Goal: Task Accomplishment & Management: Manage account settings

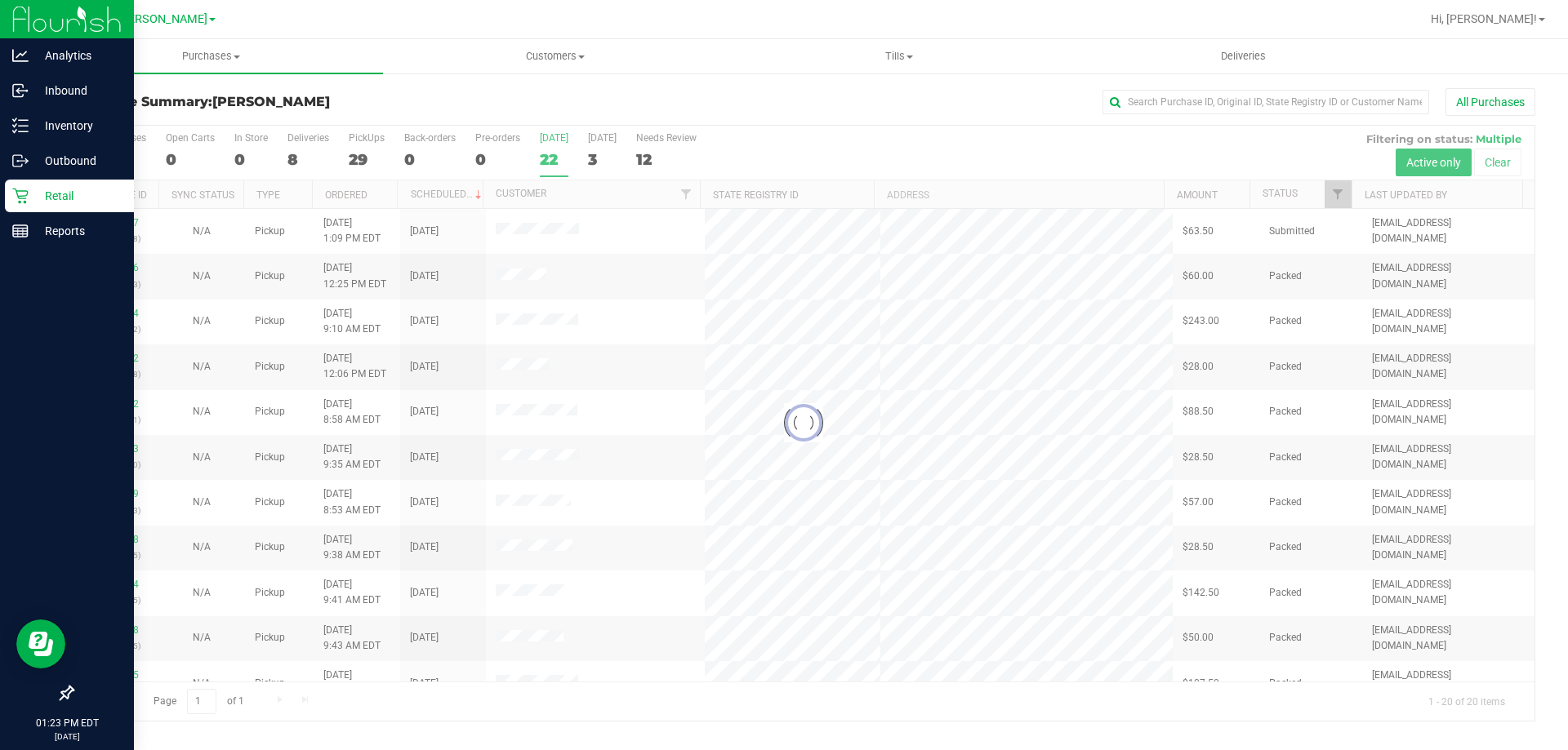
click at [84, 181] on div "Retail" at bounding box center [69, 196] width 129 height 33
click at [68, 196] on p "Retail" at bounding box center [77, 196] width 98 height 20
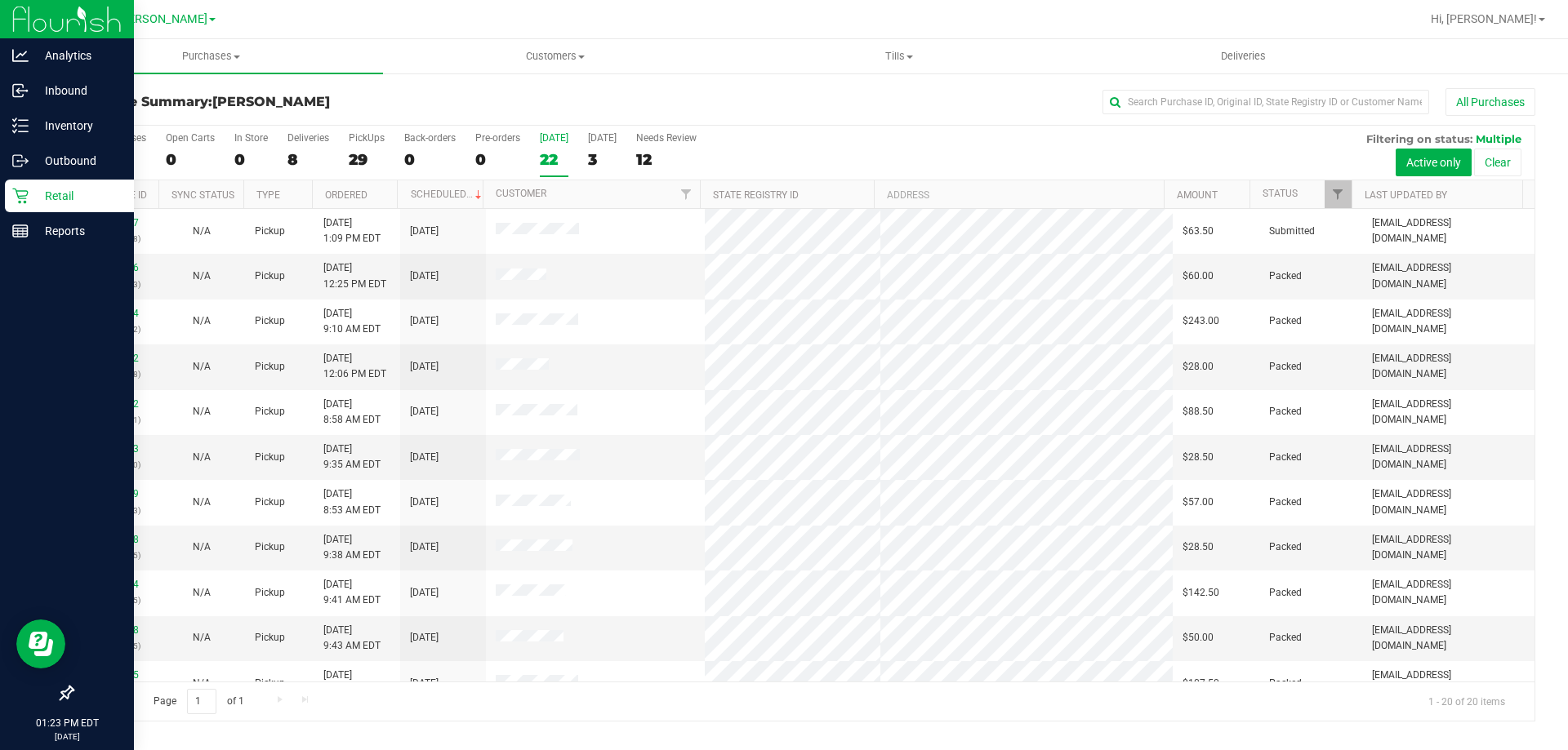
click at [68, 196] on p "Retail" at bounding box center [77, 196] width 98 height 20
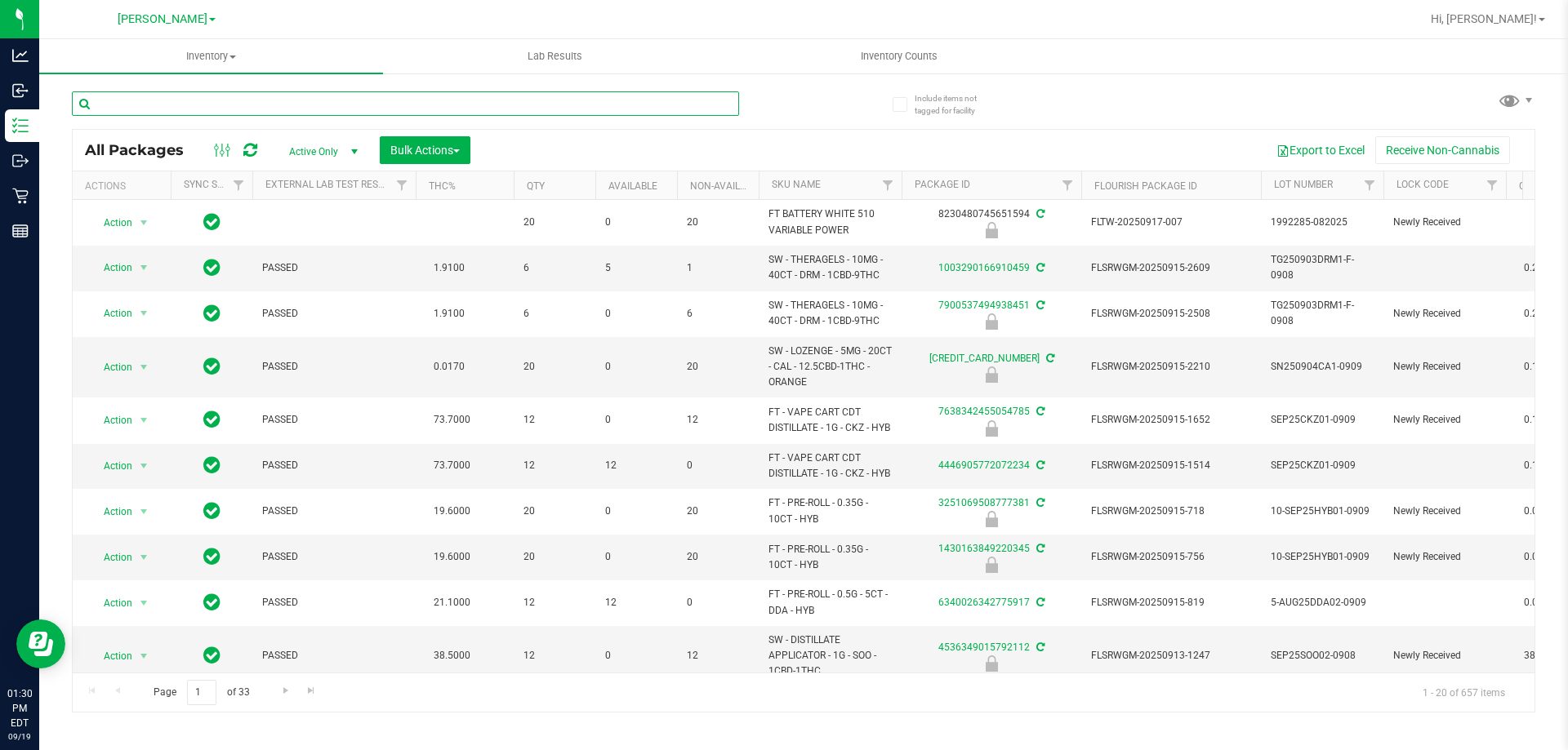
click at [213, 101] on input "text" at bounding box center [406, 104] width 668 height 25
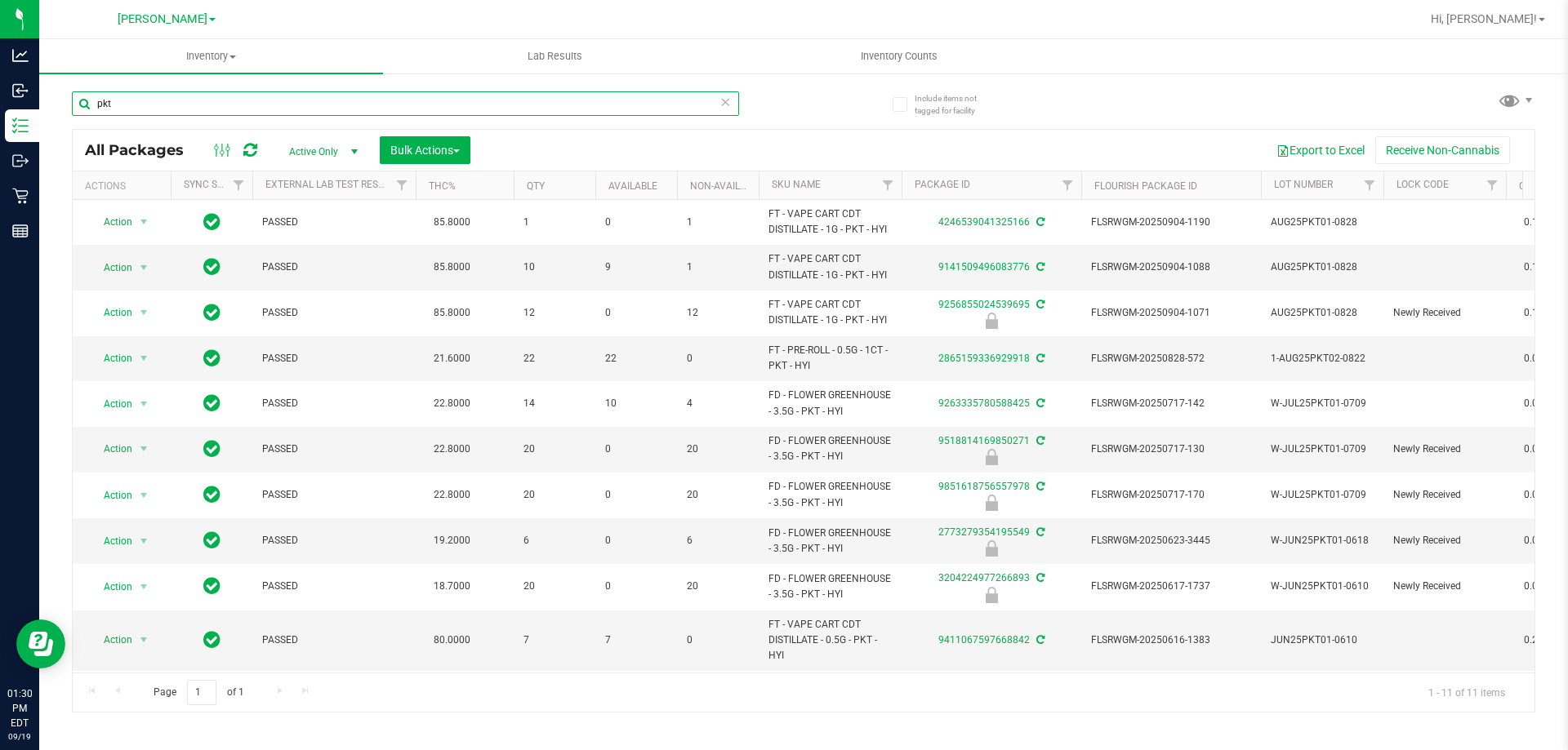
click at [310, 97] on input "pkt" at bounding box center [406, 104] width 668 height 25
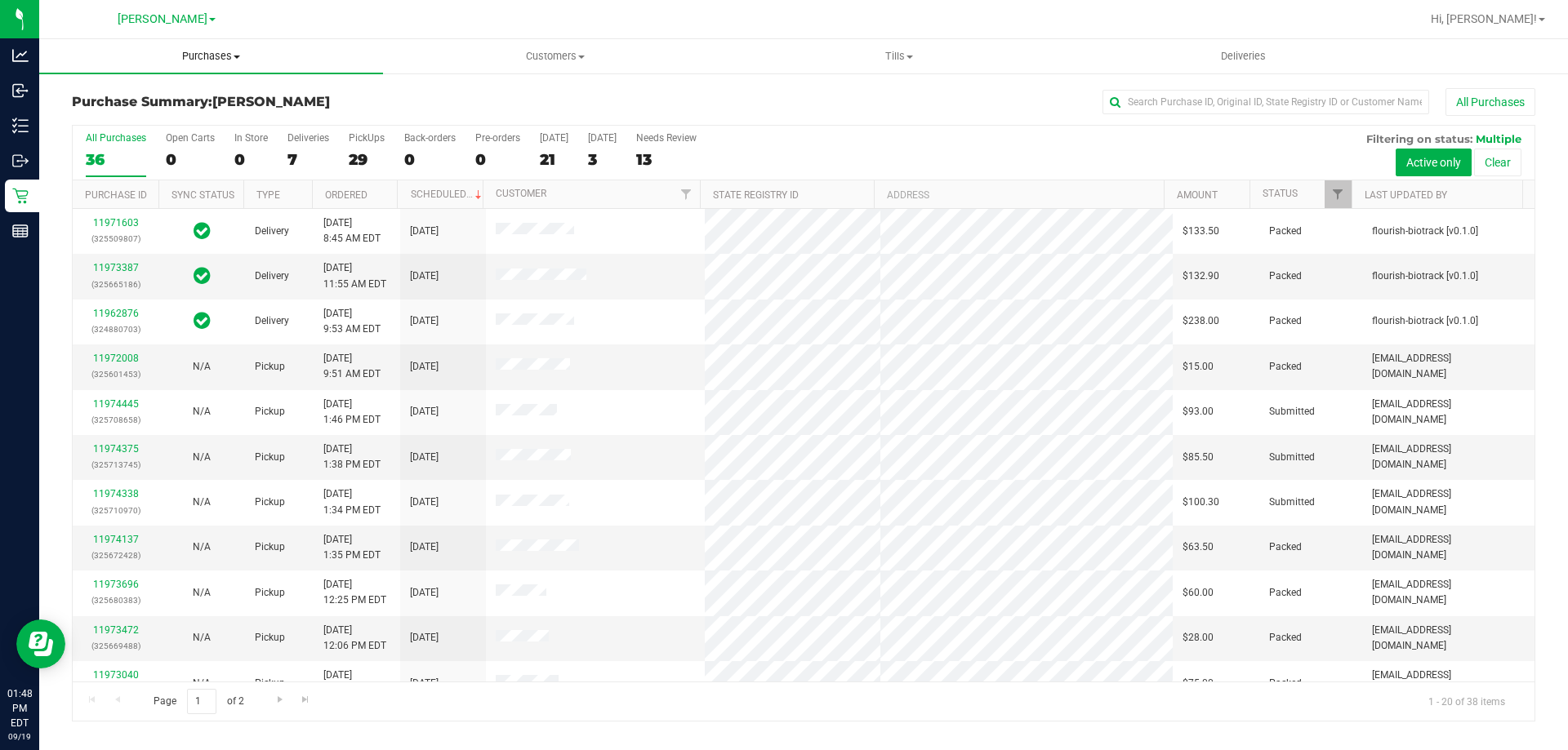
click at [187, 45] on uib-tab-heading "Purchases Summary of purchases Fulfillment All purchases" at bounding box center [211, 56] width 344 height 35
click at [129, 126] on li "Fulfillment" at bounding box center [211, 118] width 344 height 20
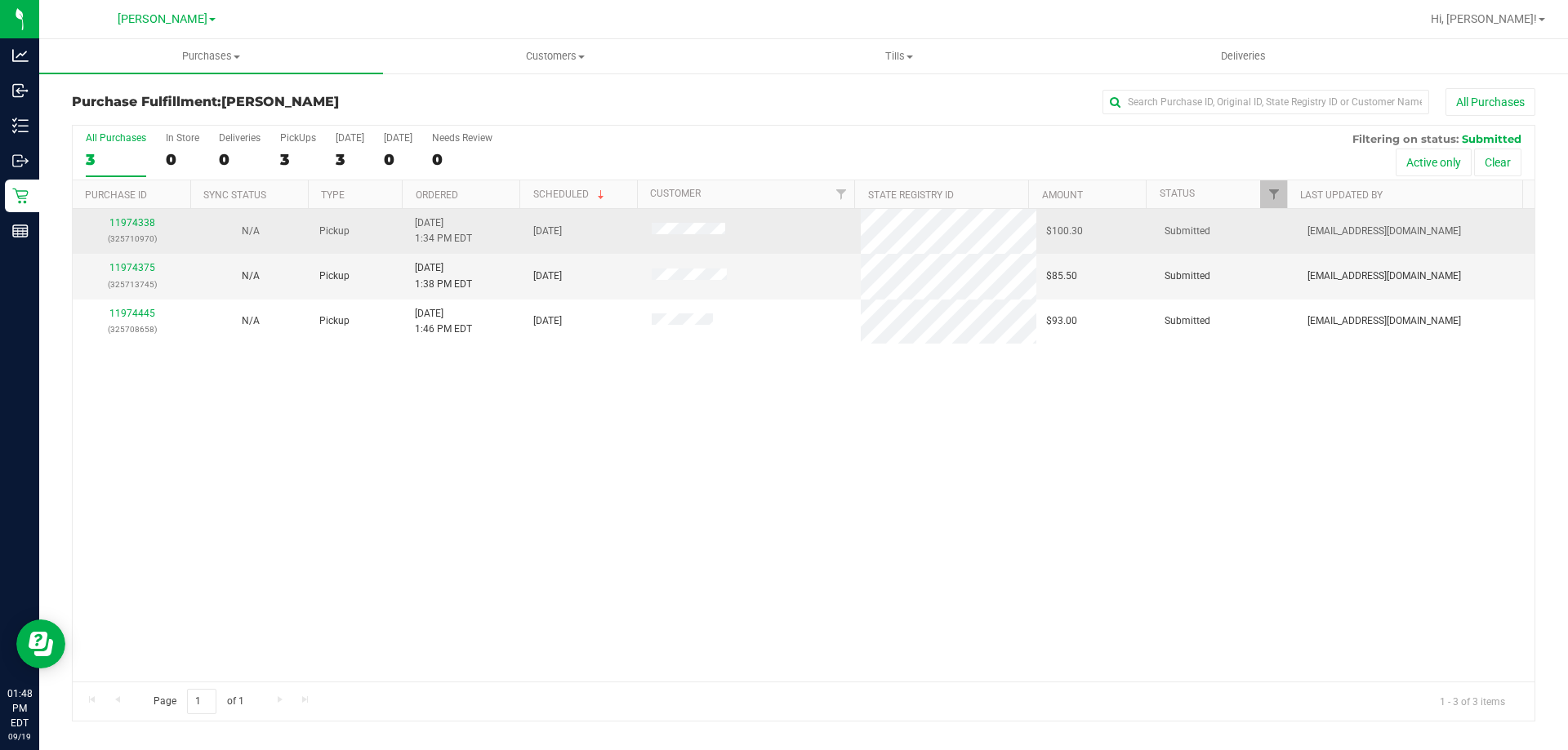
click at [139, 215] on div "11974338 (325710970)" at bounding box center [132, 231] width 99 height 31
click at [138, 224] on link "11974338" at bounding box center [132, 223] width 45 height 12
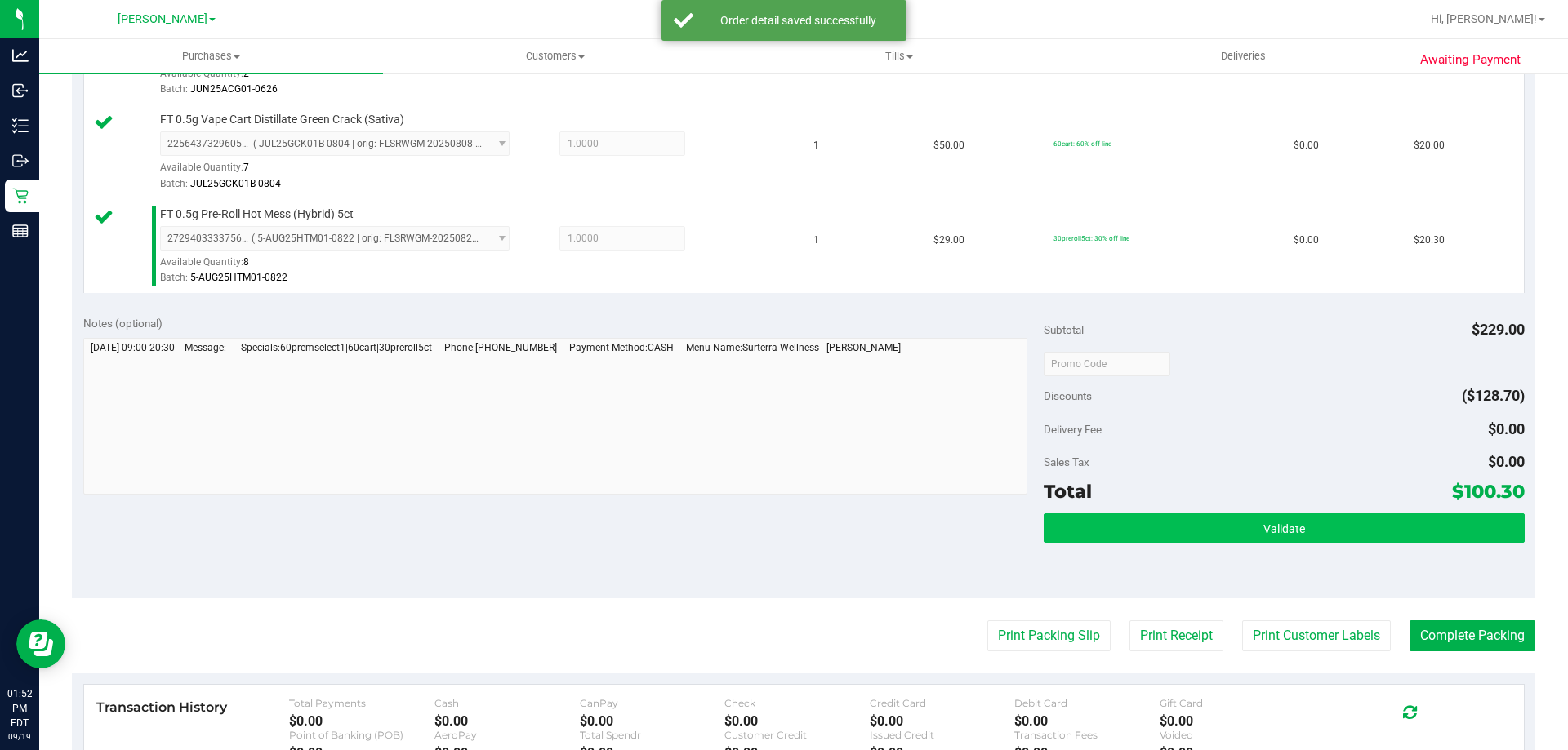
scroll to position [727, 0]
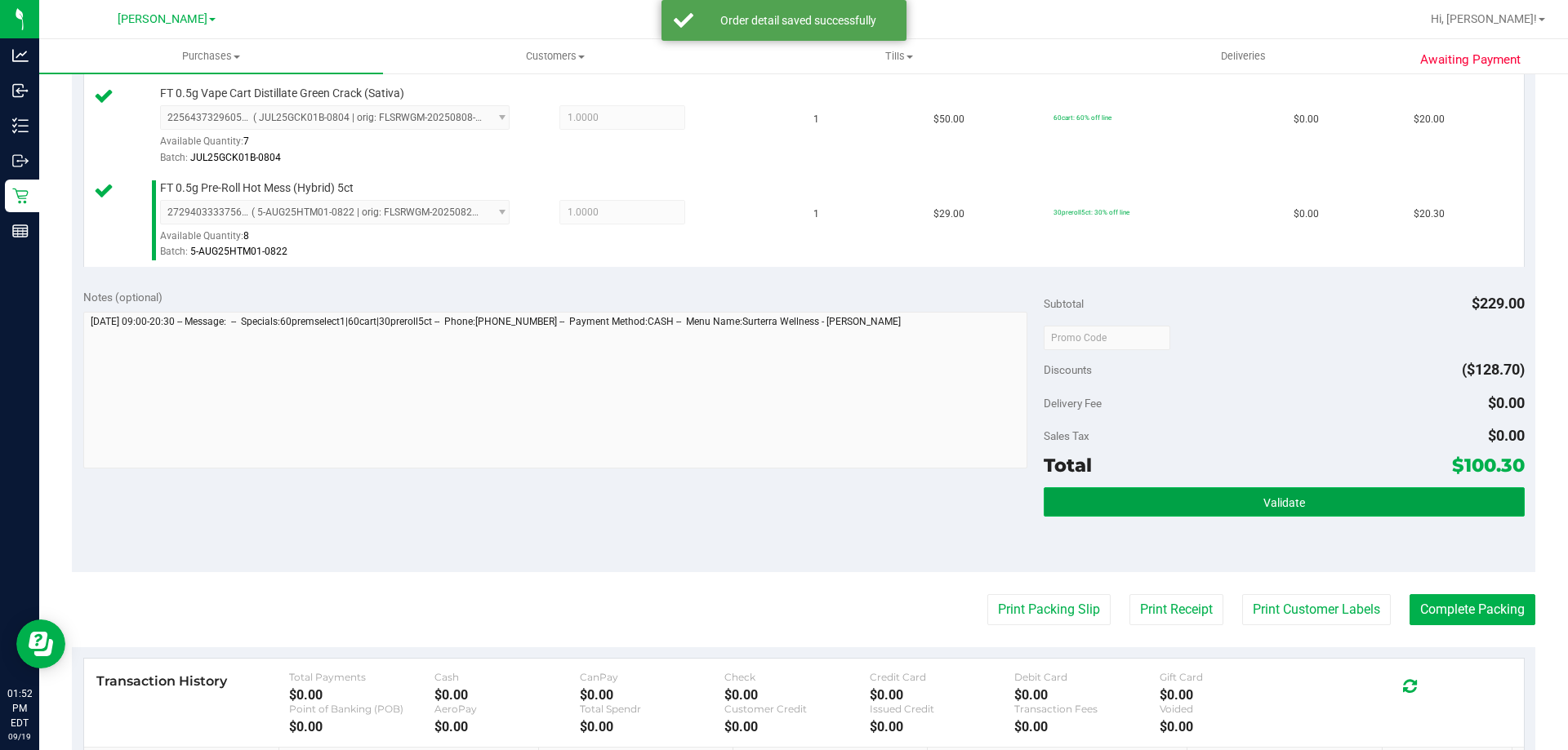
click at [1332, 511] on button "Validate" at bounding box center [1284, 502] width 480 height 29
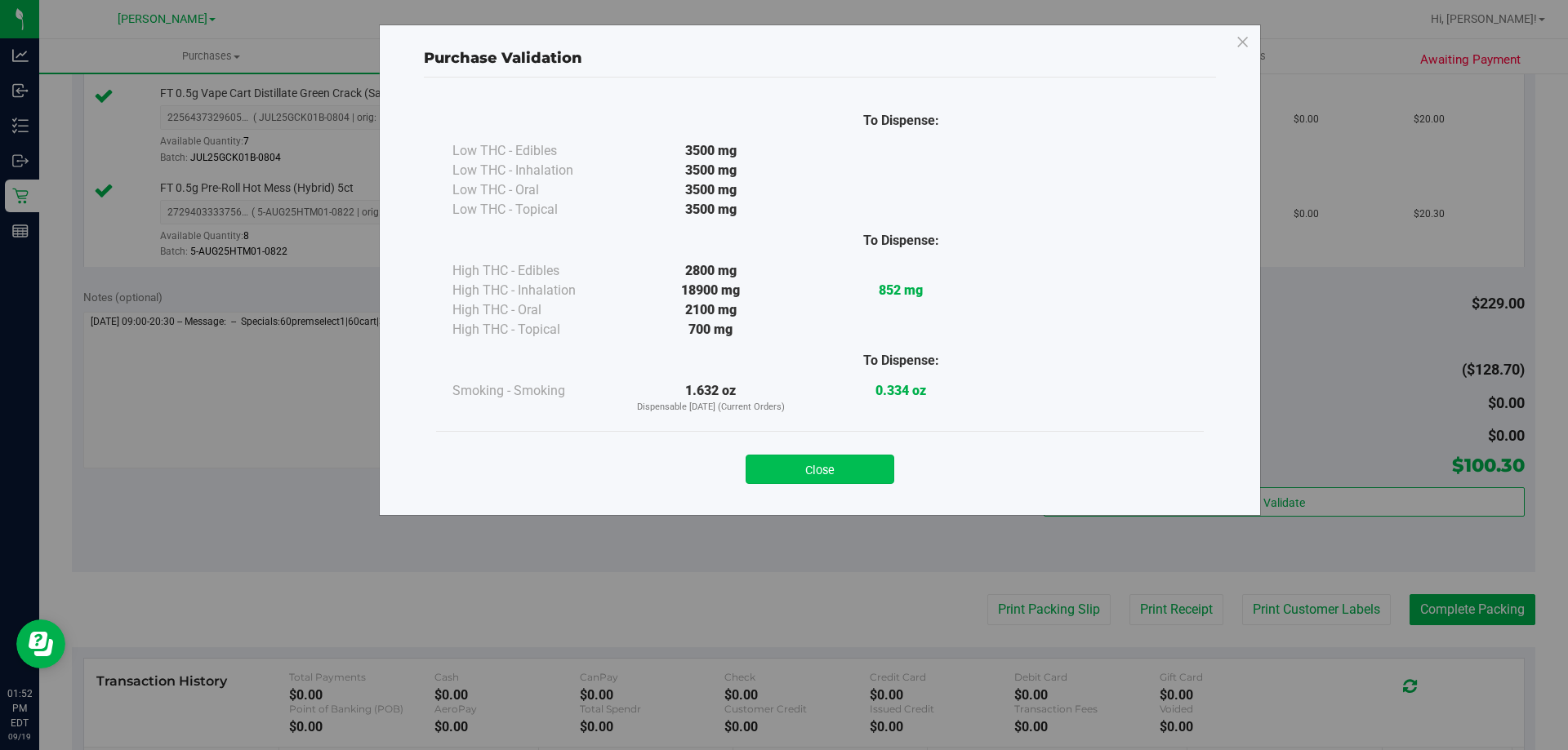
click at [804, 466] on button "Close" at bounding box center [819, 469] width 148 height 29
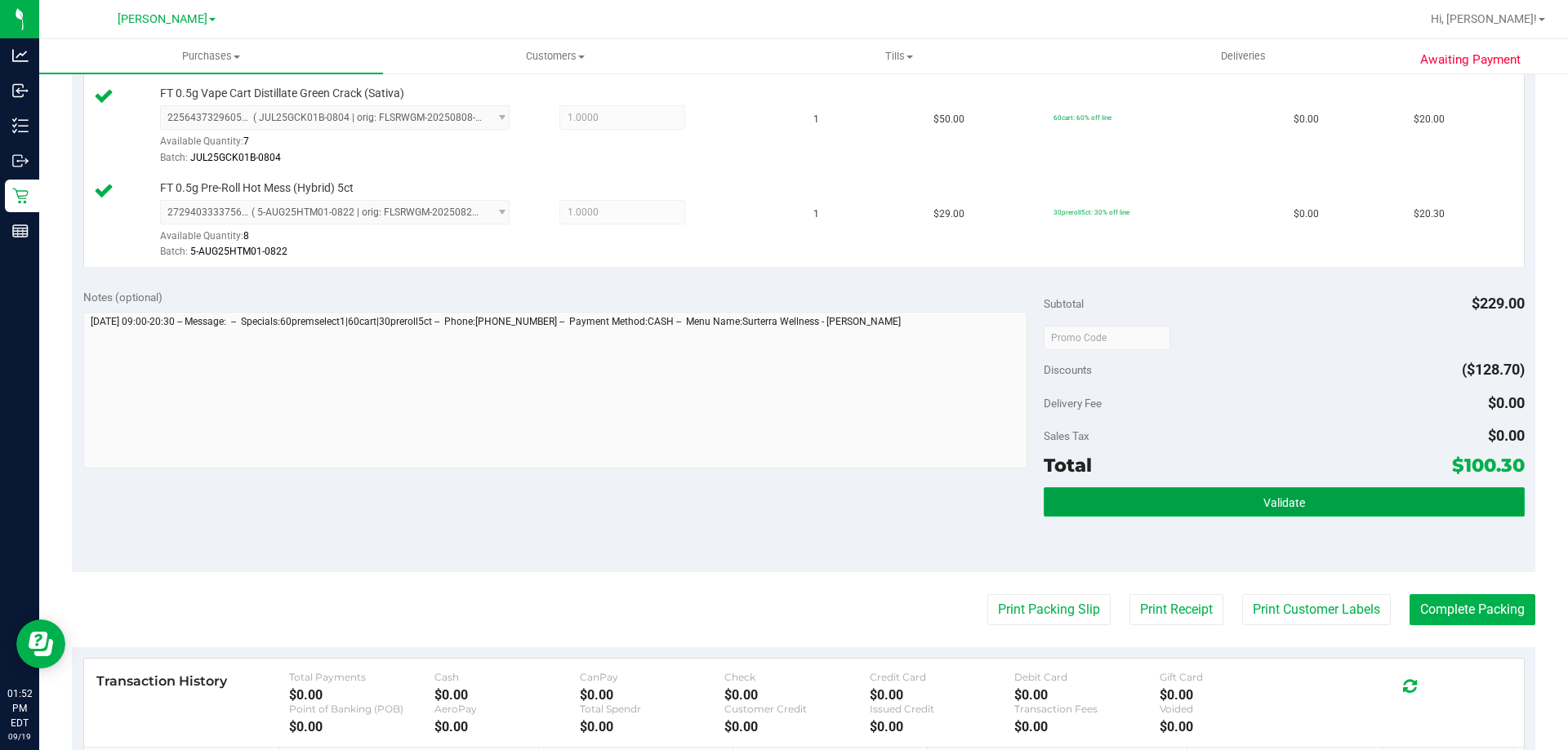
click at [1336, 505] on button "Validate" at bounding box center [1284, 502] width 480 height 29
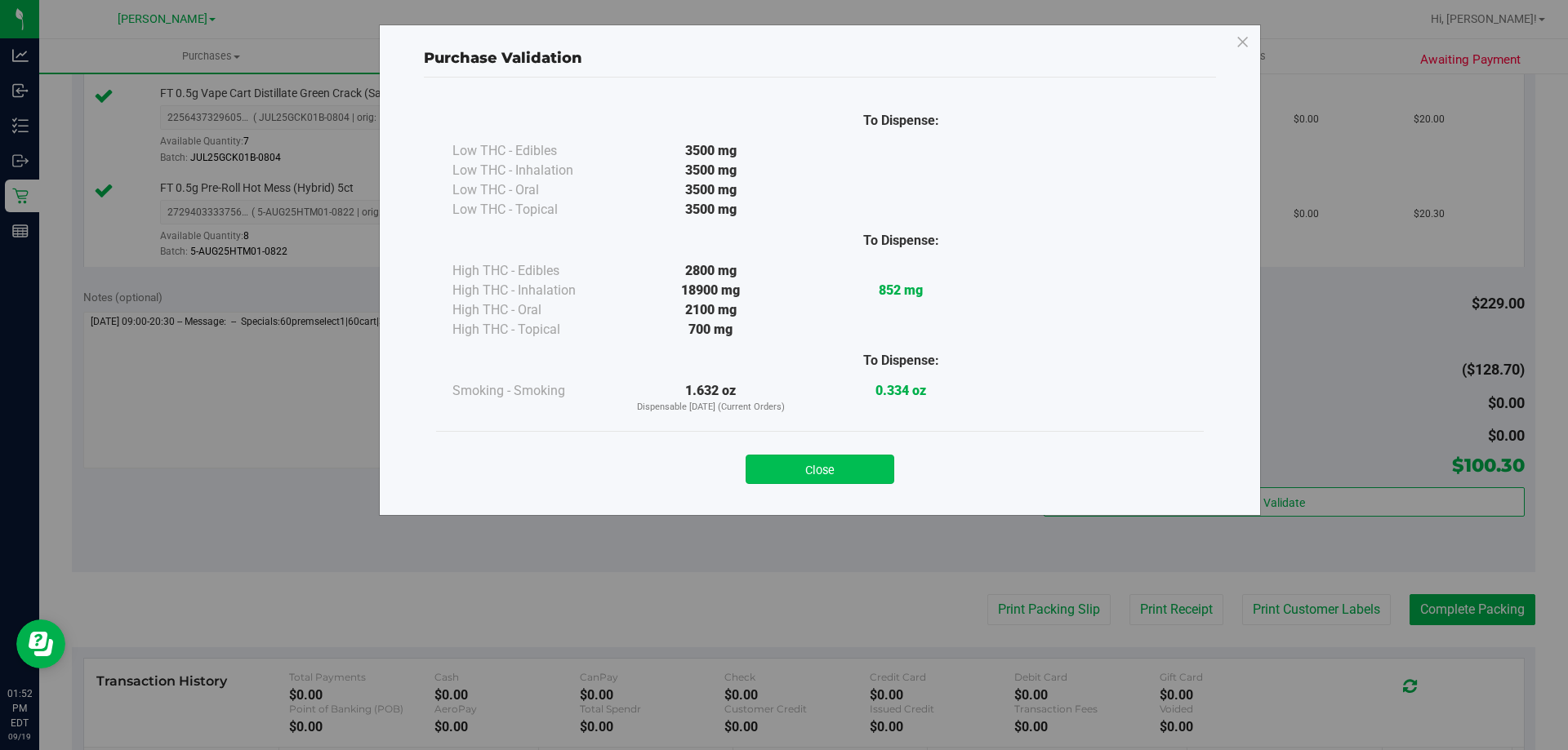
click at [889, 471] on button "Close" at bounding box center [819, 469] width 148 height 29
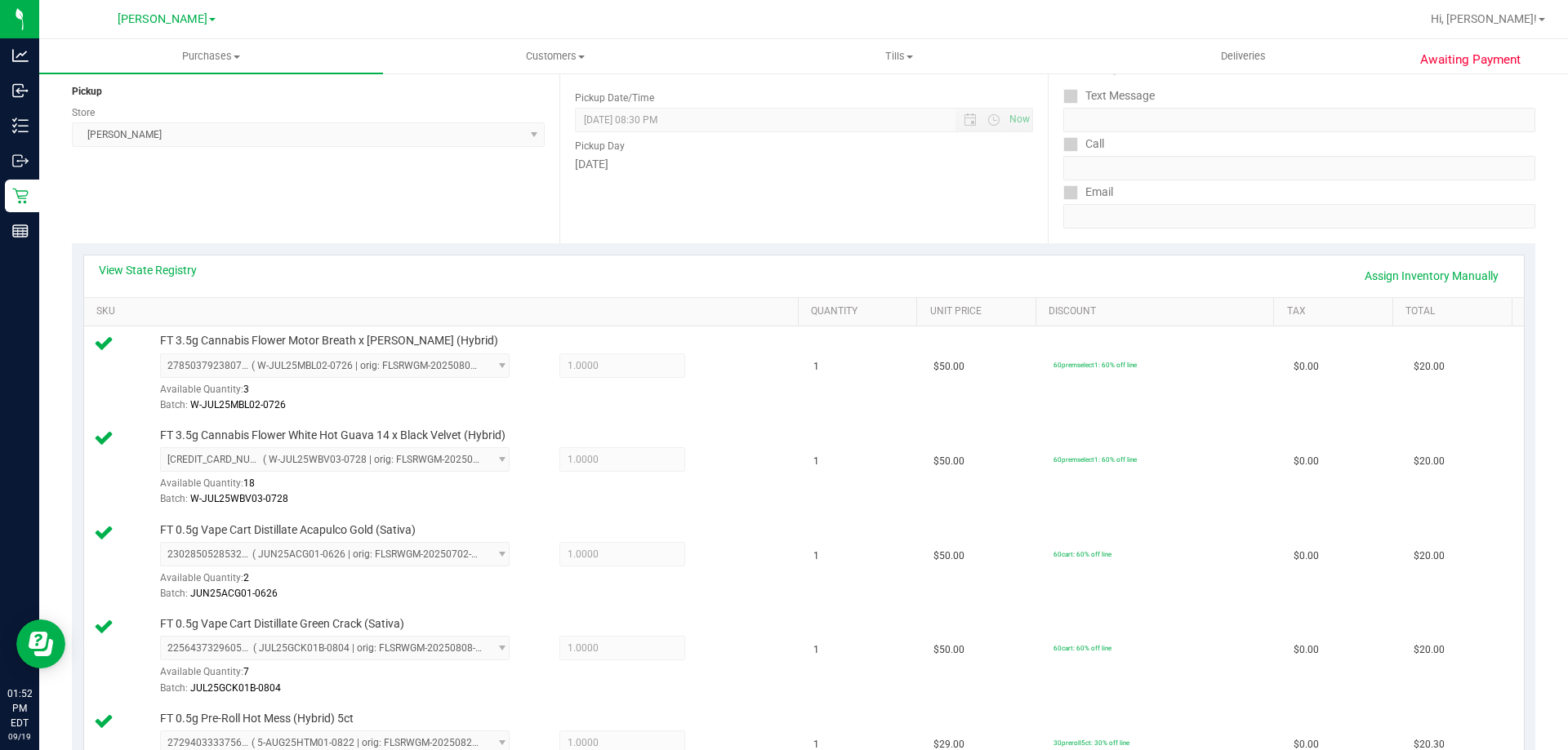
scroll to position [963, 0]
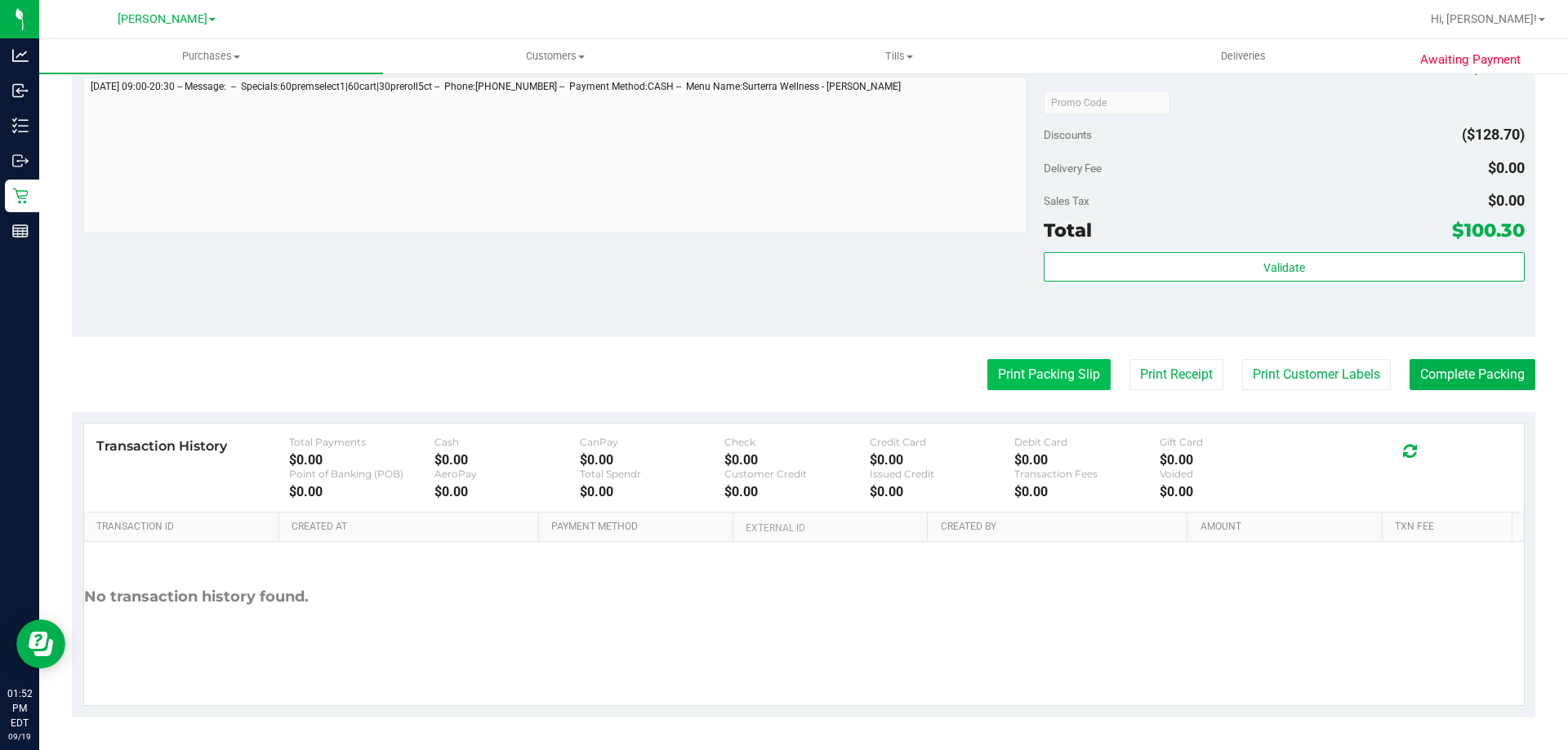
click at [1061, 380] on button "Print Packing Slip" at bounding box center [1050, 375] width 124 height 31
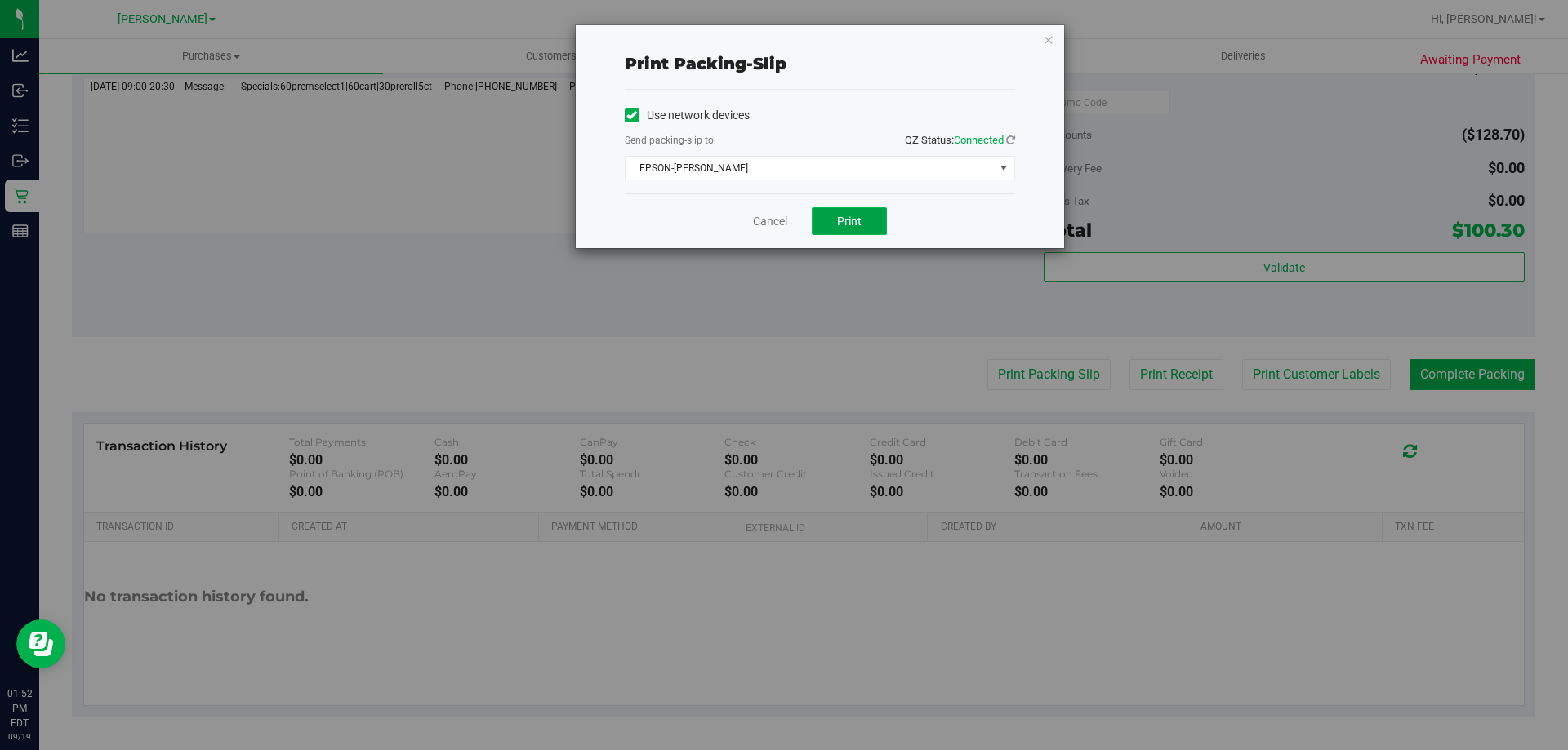
click at [834, 219] on button "Print" at bounding box center [849, 221] width 75 height 28
click at [777, 225] on link "Cancel" at bounding box center [770, 221] width 35 height 17
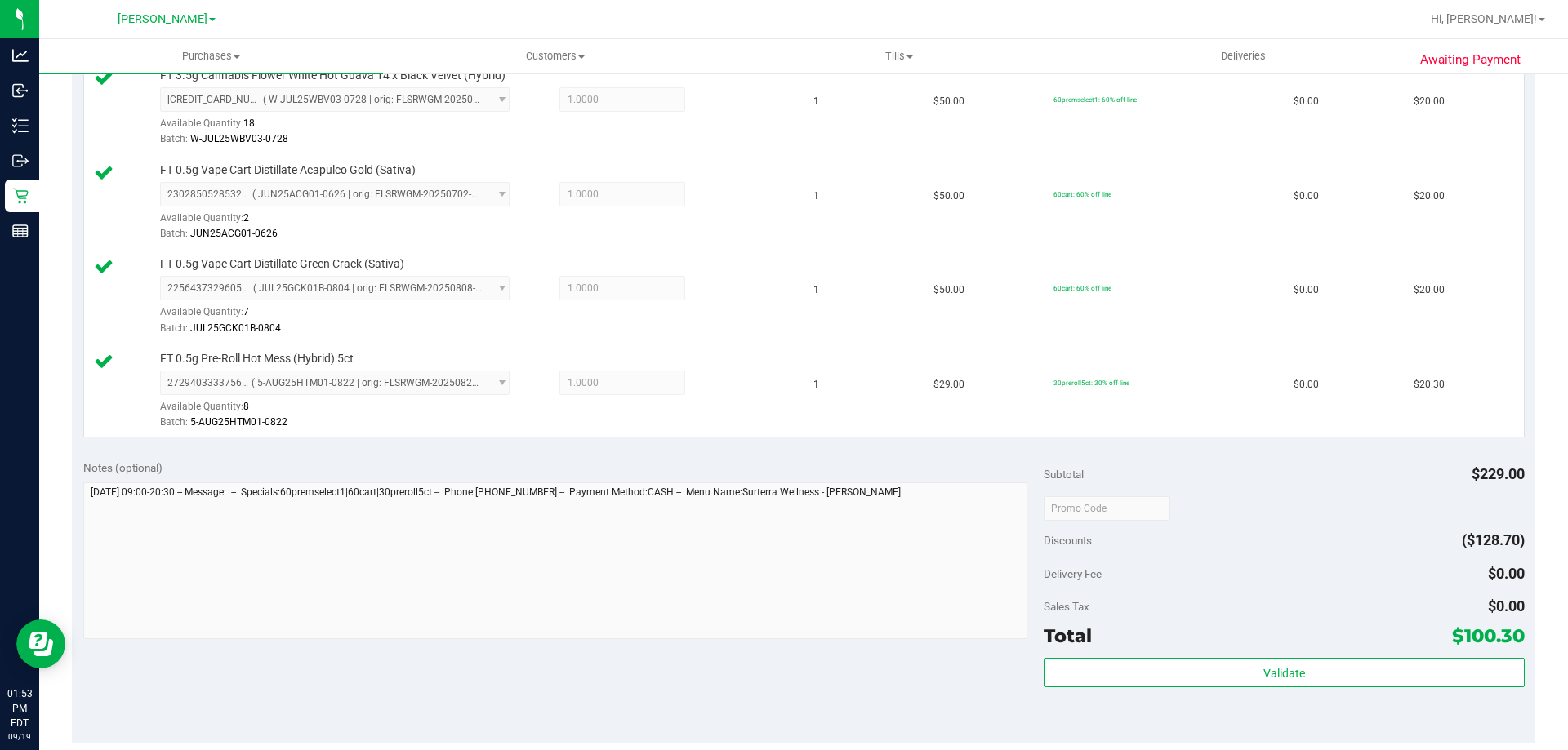
scroll to position [565, 0]
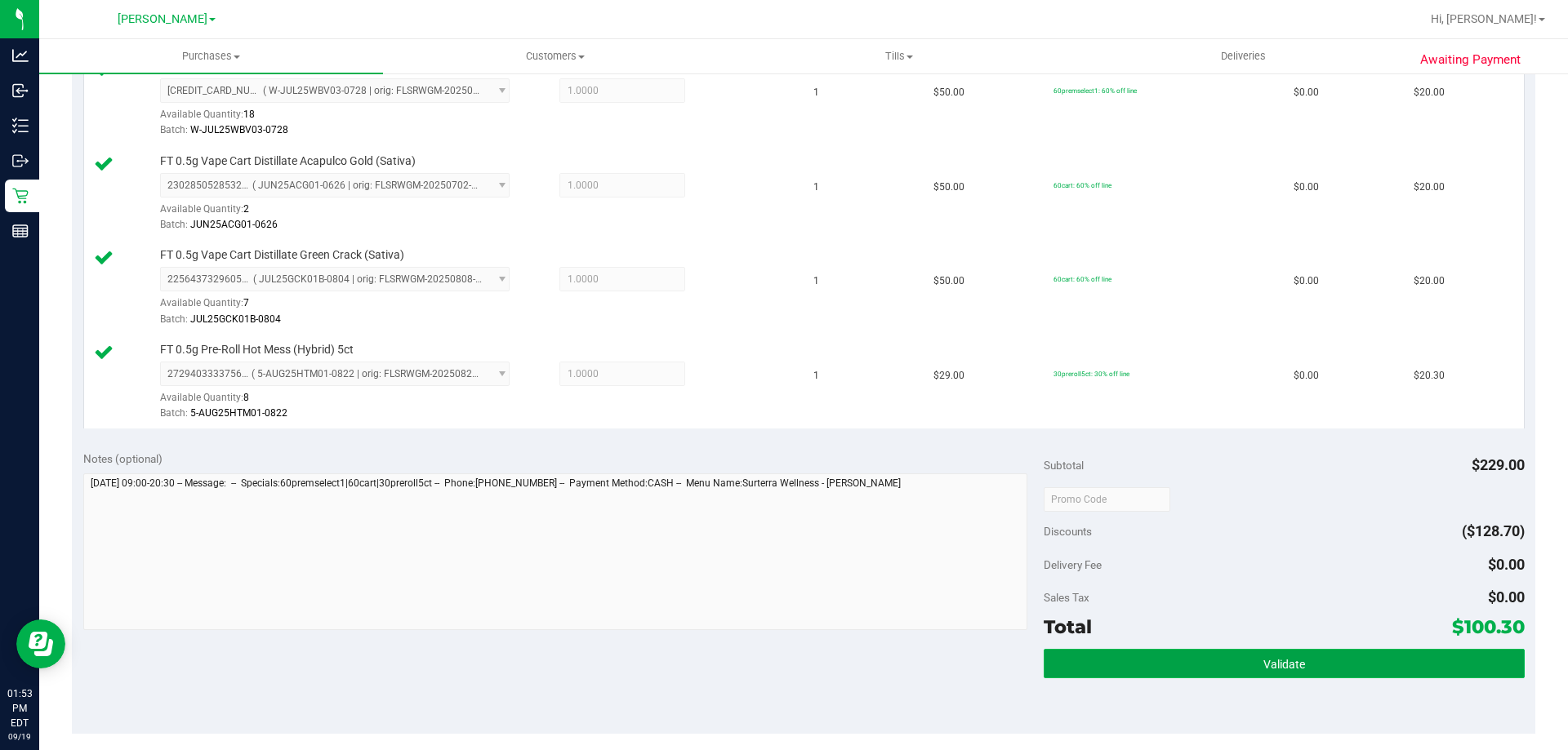
click at [1294, 673] on button "Validate" at bounding box center [1284, 664] width 480 height 29
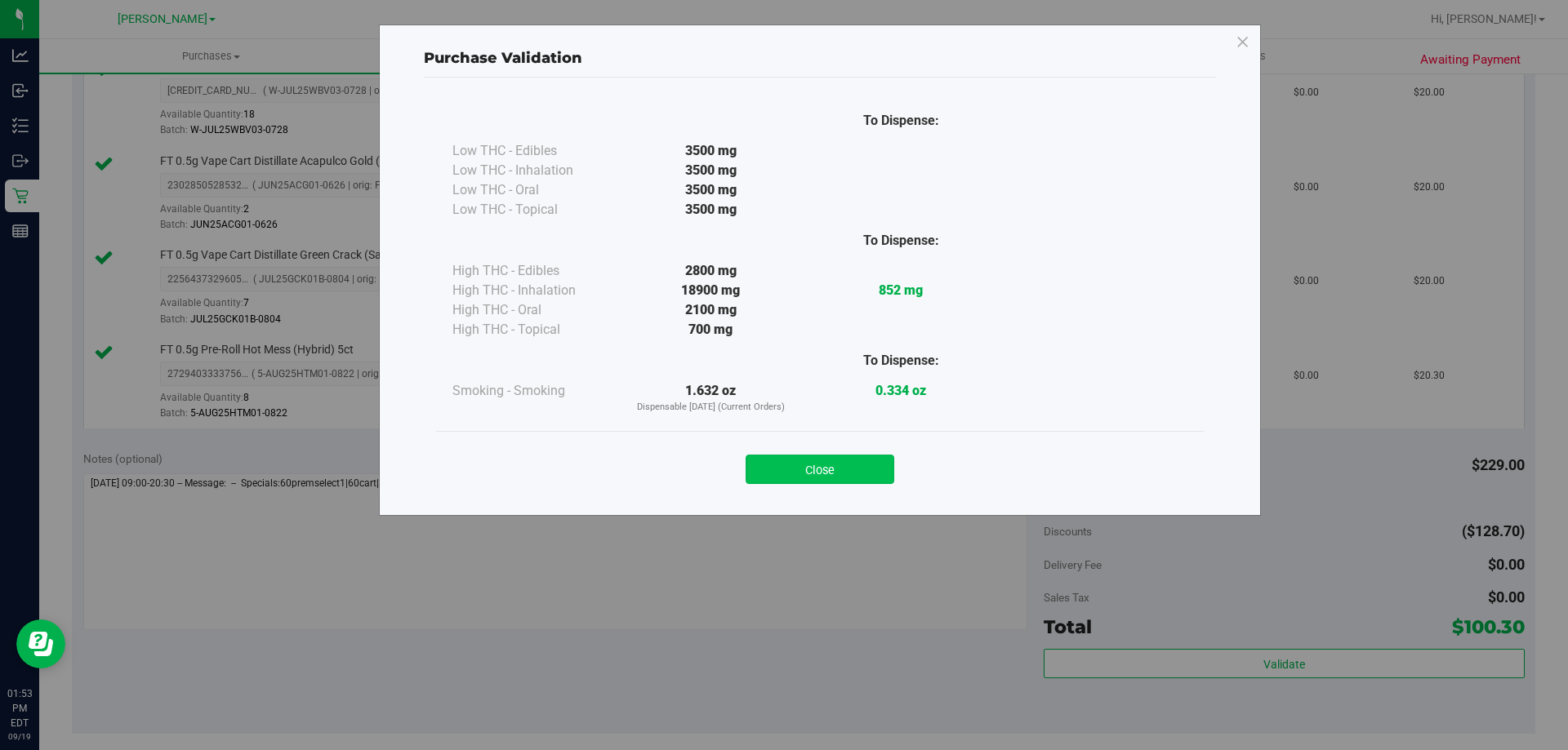
click at [831, 479] on button "Close" at bounding box center [819, 469] width 148 height 29
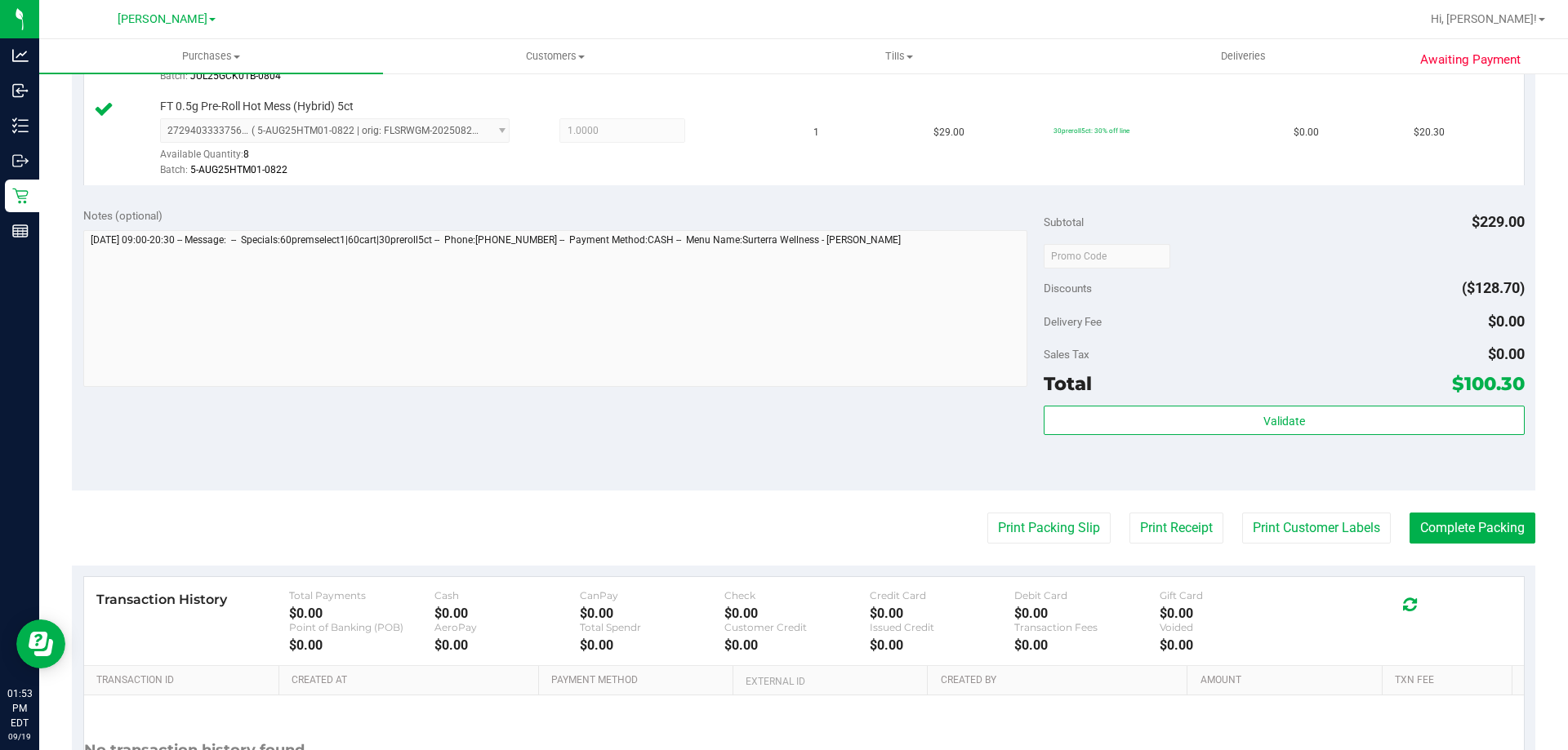
scroll to position [817, 0]
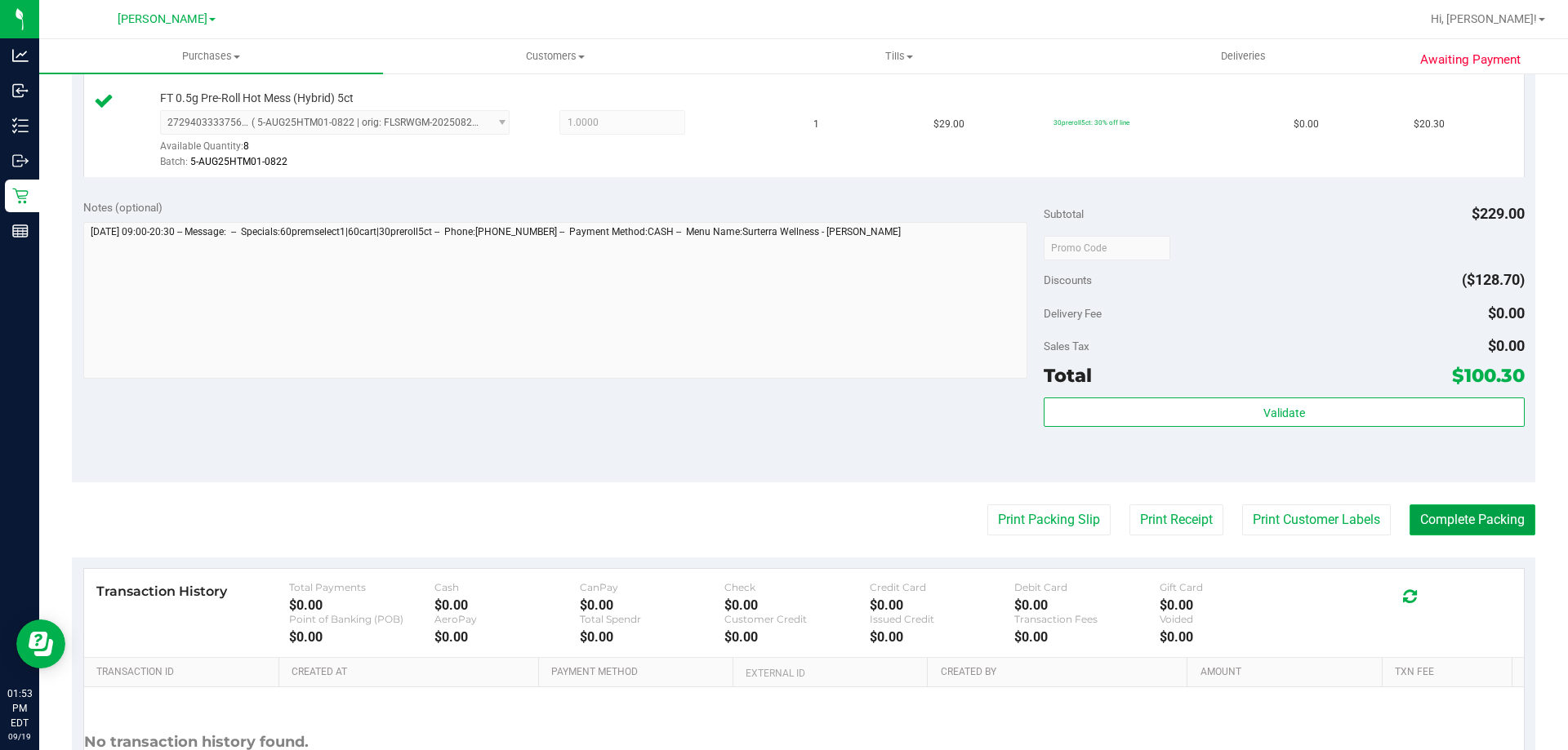
click at [1492, 523] on button "Complete Packing" at bounding box center [1473, 520] width 126 height 31
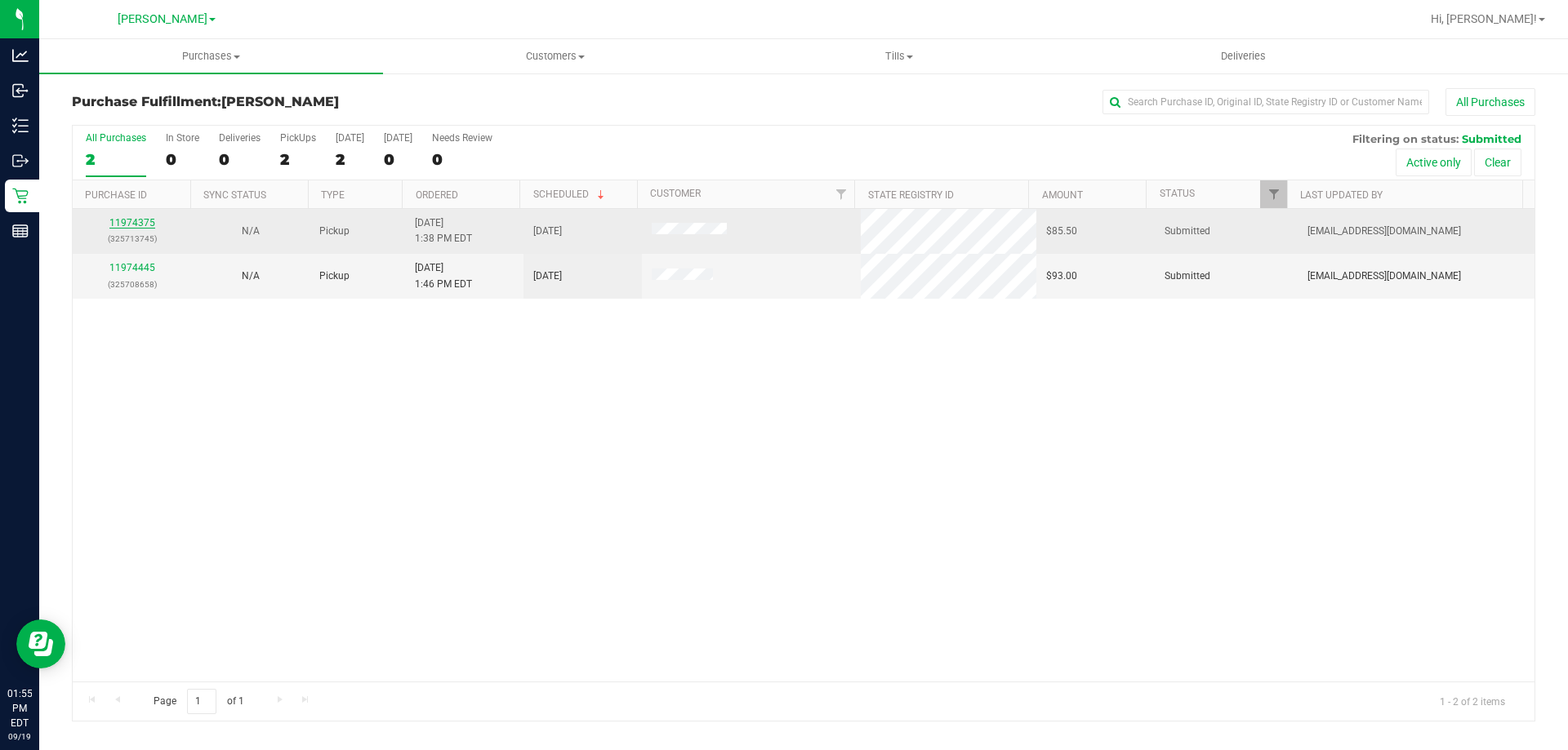
click at [140, 225] on link "11974375" at bounding box center [132, 223] width 45 height 12
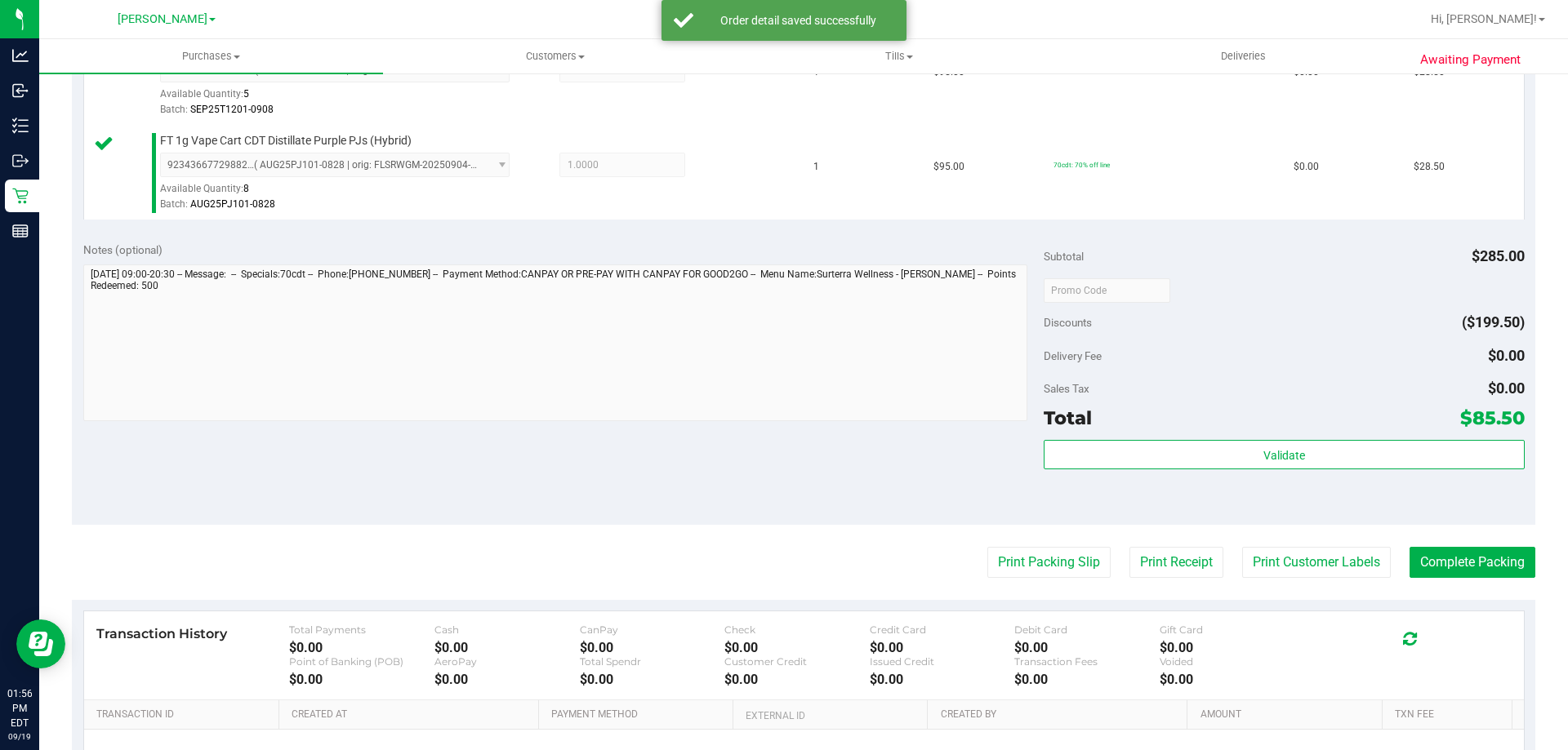
scroll to position [616, 0]
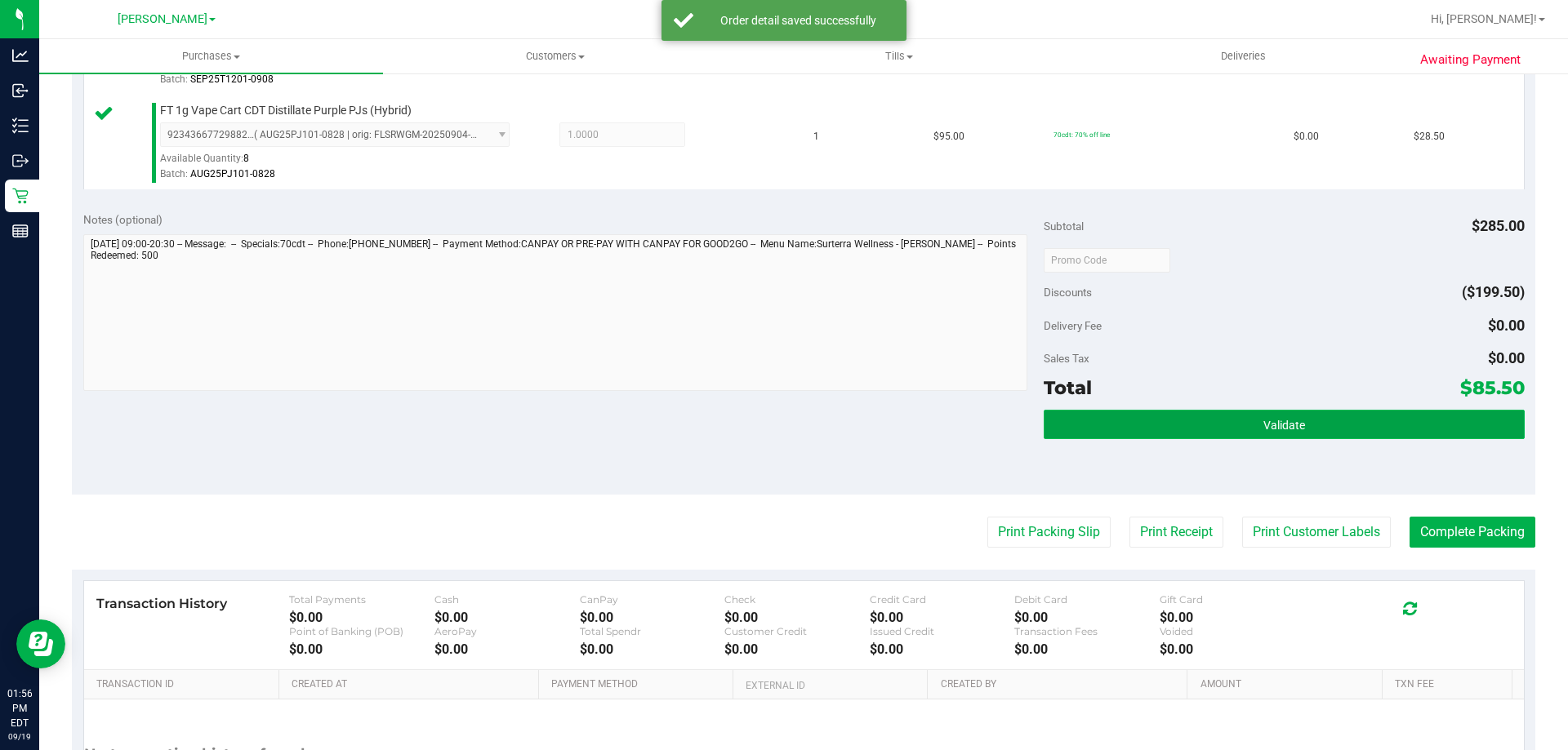
click at [1181, 413] on button "Validate" at bounding box center [1284, 425] width 480 height 29
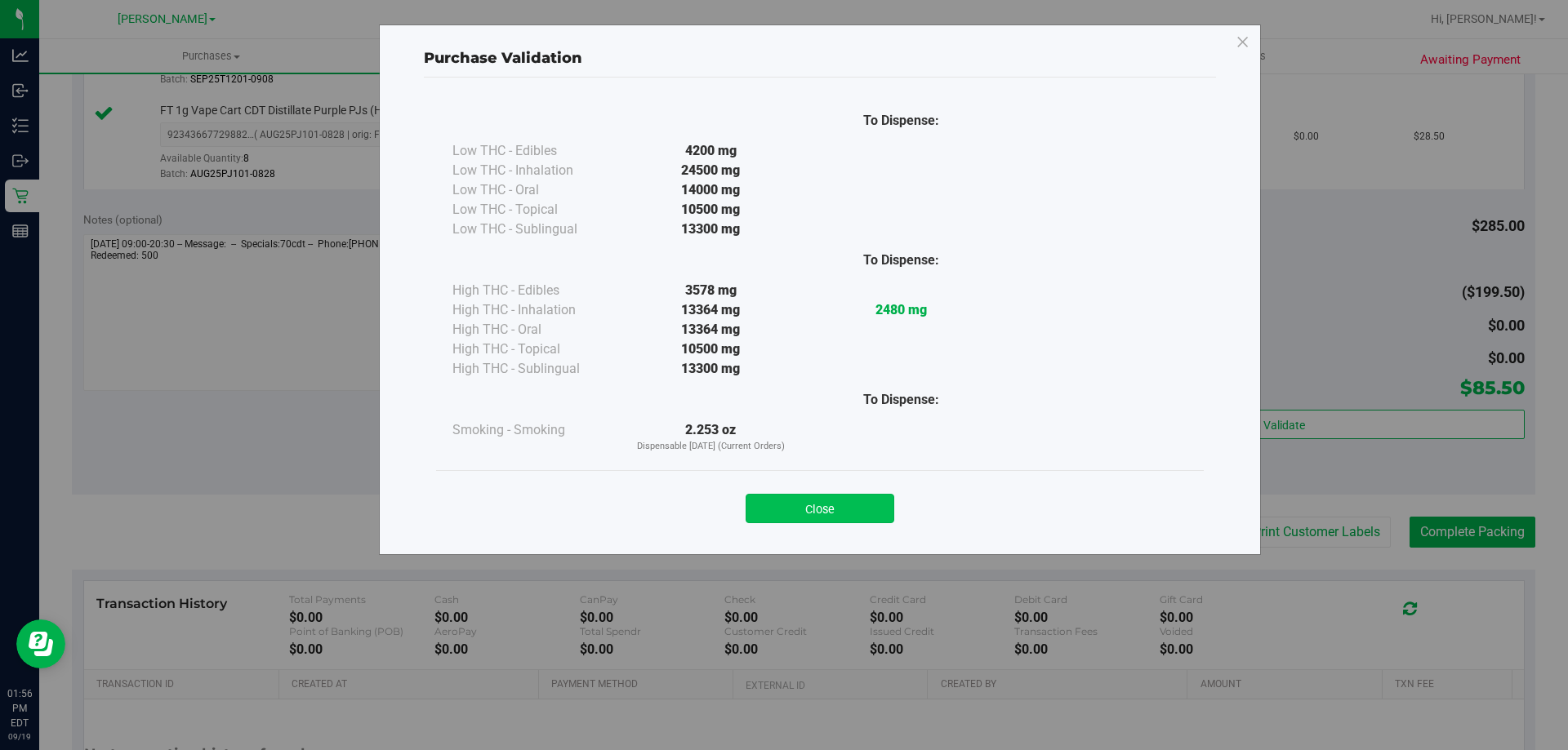
click at [804, 495] on button "Close" at bounding box center [819, 508] width 148 height 29
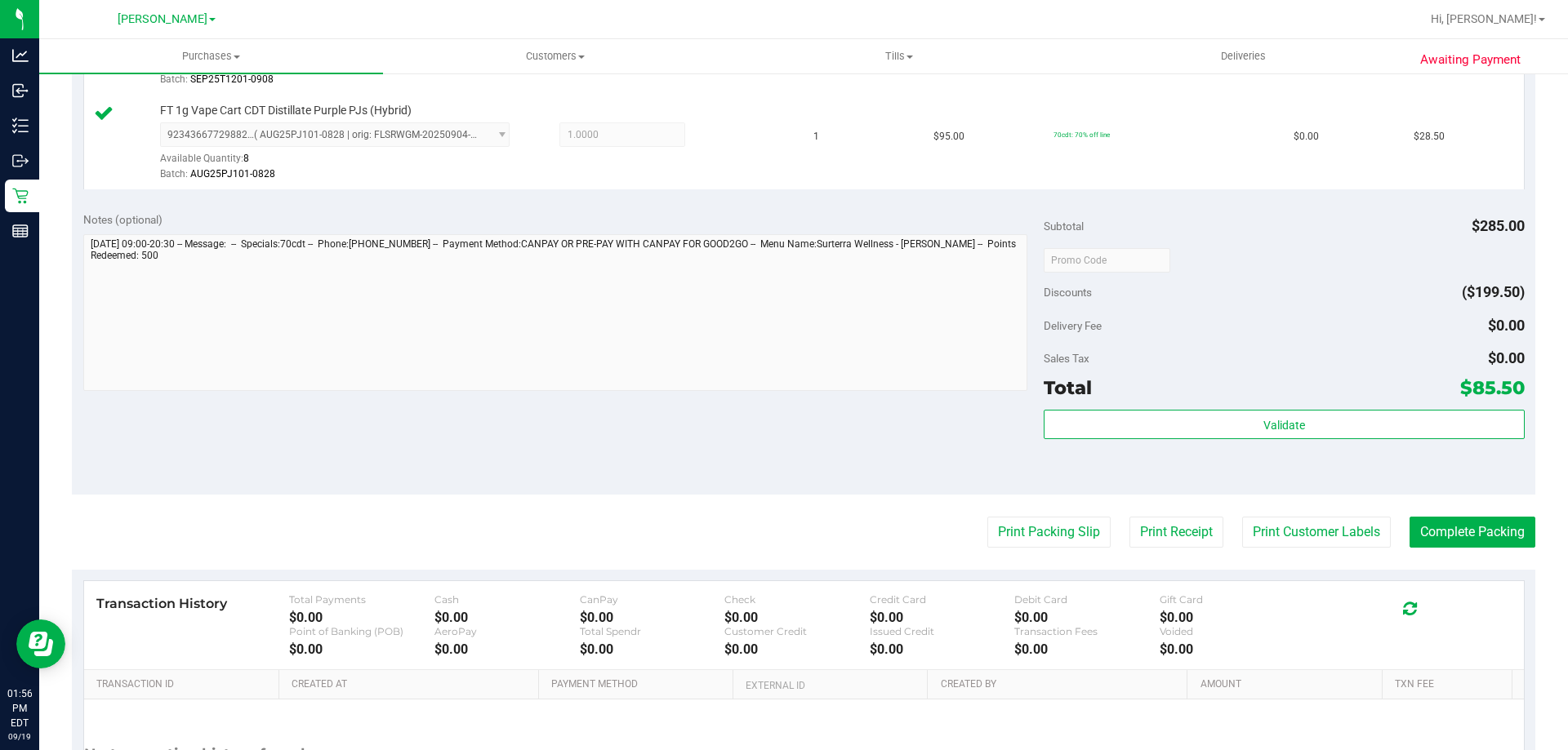
click at [940, 461] on div "Notes (optional) Subtotal $285.00 Discounts ($199.50) Delivery Fee $0.00 Sales …" at bounding box center [803, 347] width 1463 height 294
click at [1020, 536] on button "Print Packing Slip" at bounding box center [1050, 532] width 124 height 31
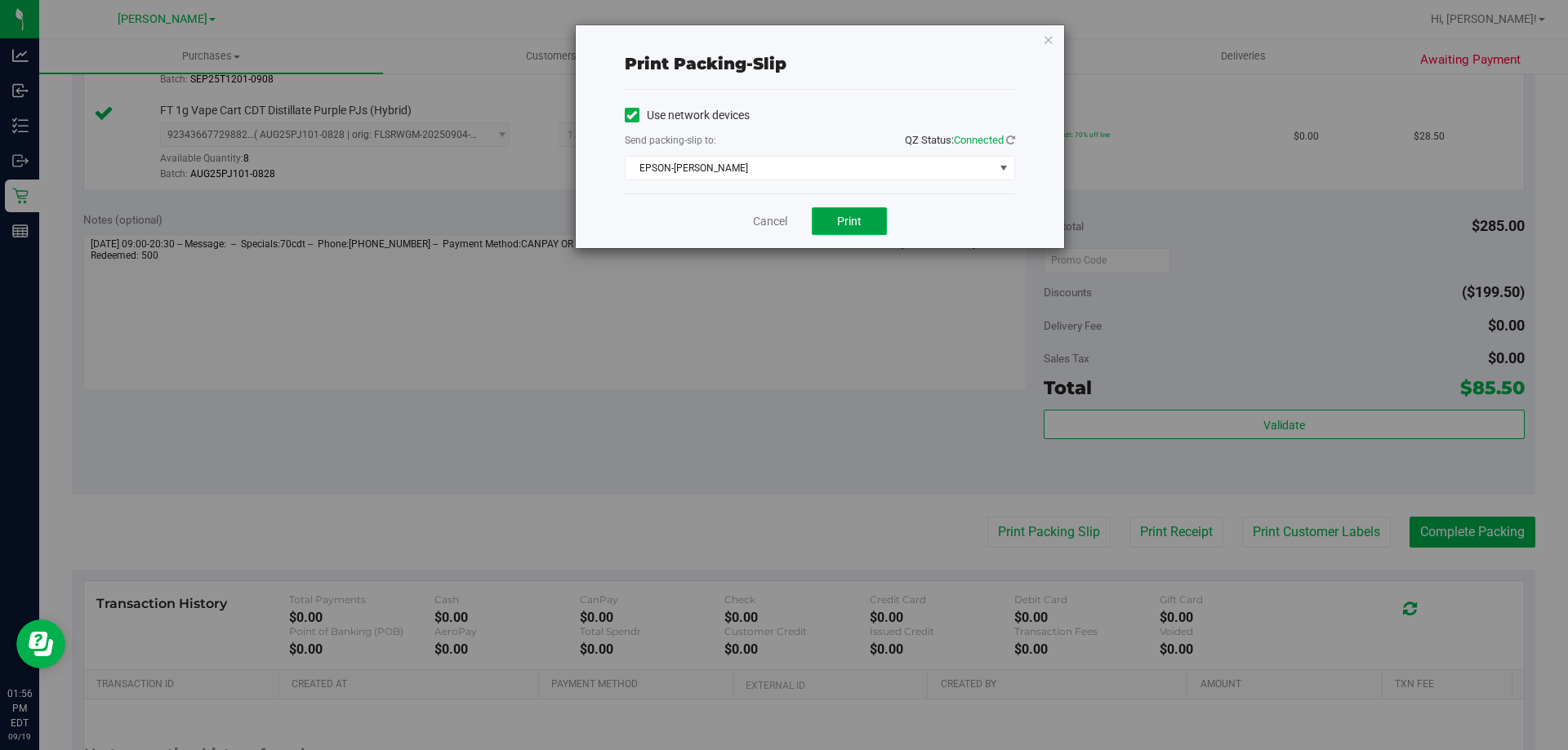
click at [837, 213] on button "Print" at bounding box center [849, 221] width 75 height 28
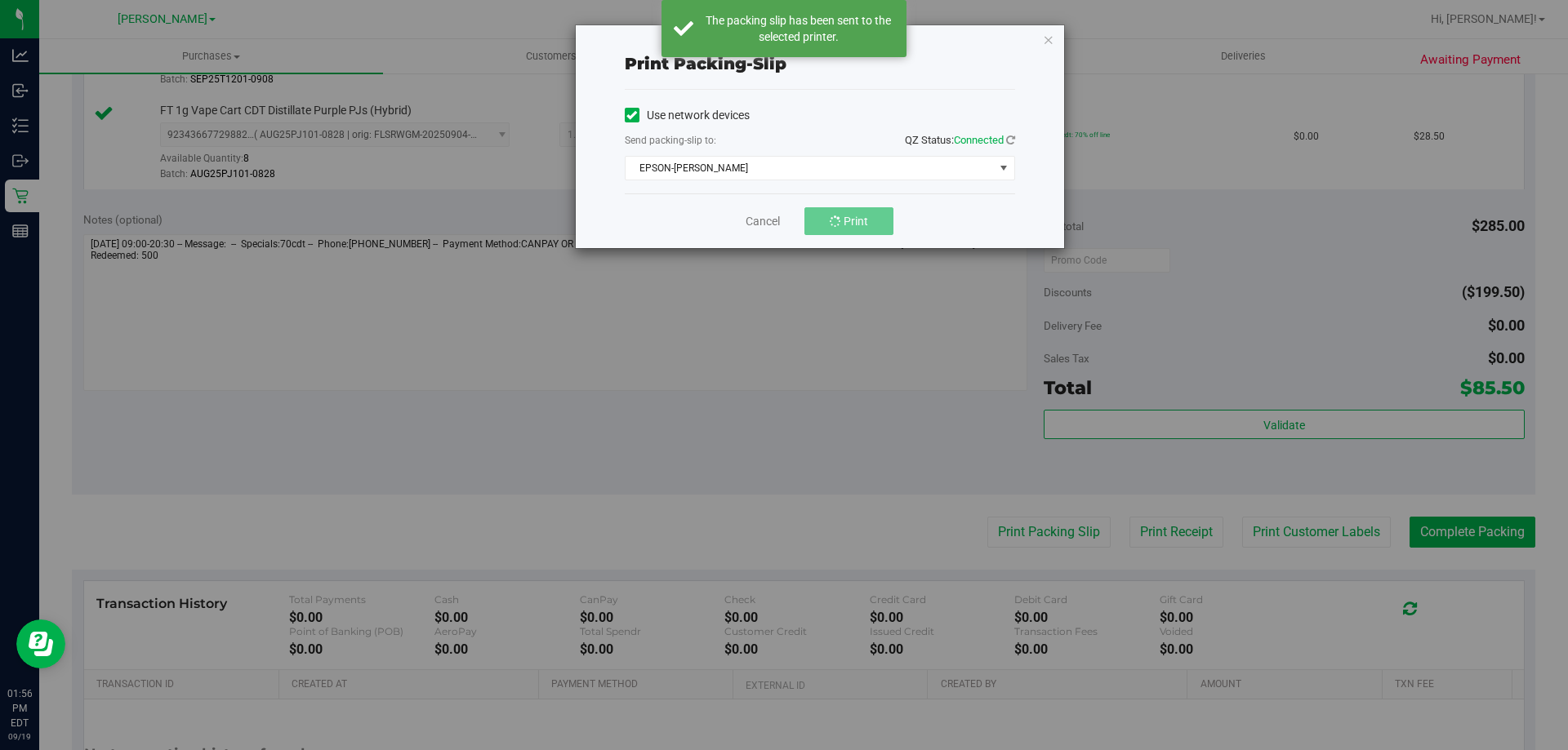
click at [1567, 467] on div "Print packing-slip Use network devices Send packing-slip to: QZ Status: Connect…" at bounding box center [790, 375] width 1581 height 750
click at [764, 225] on link "Cancel" at bounding box center [770, 221] width 35 height 17
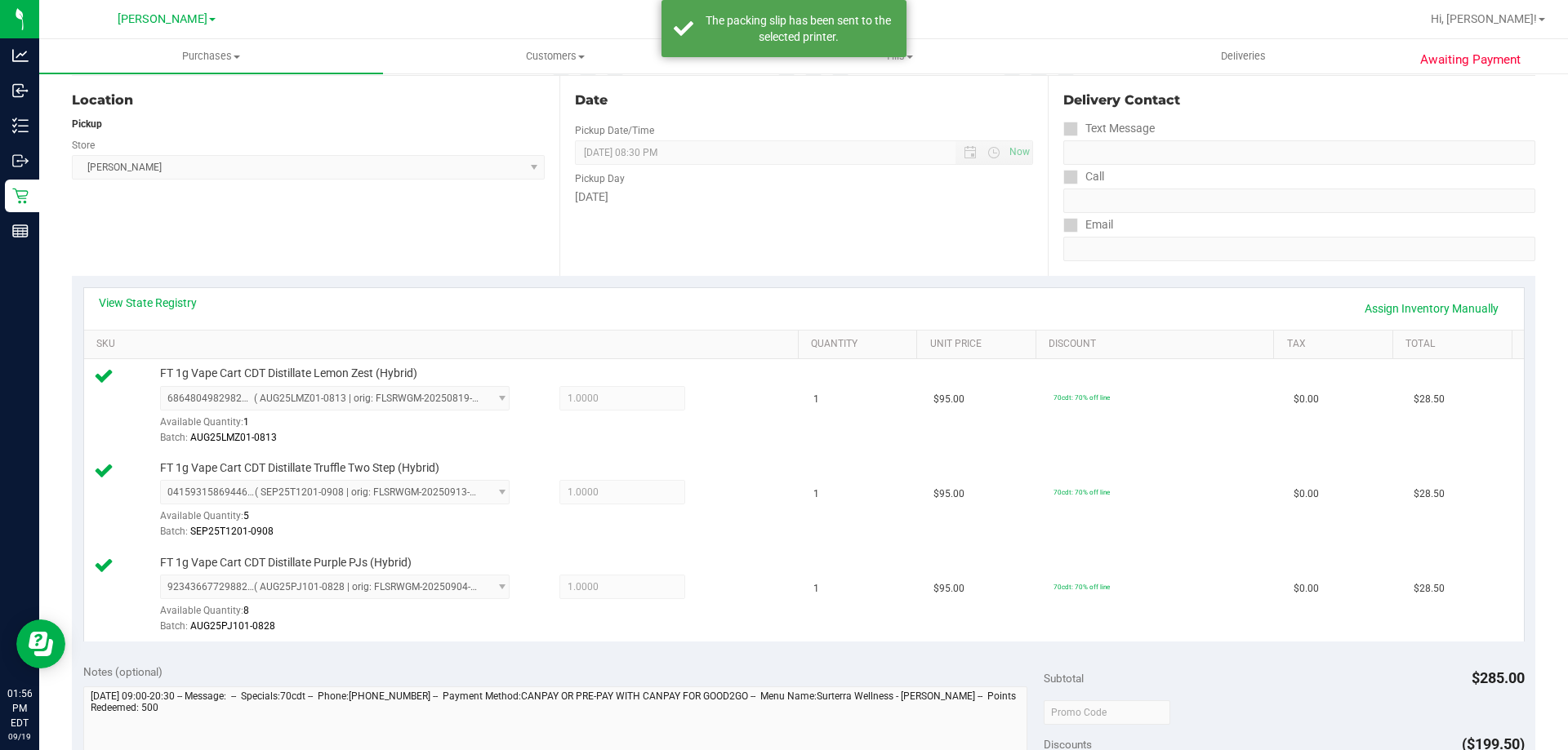
scroll to position [0, 0]
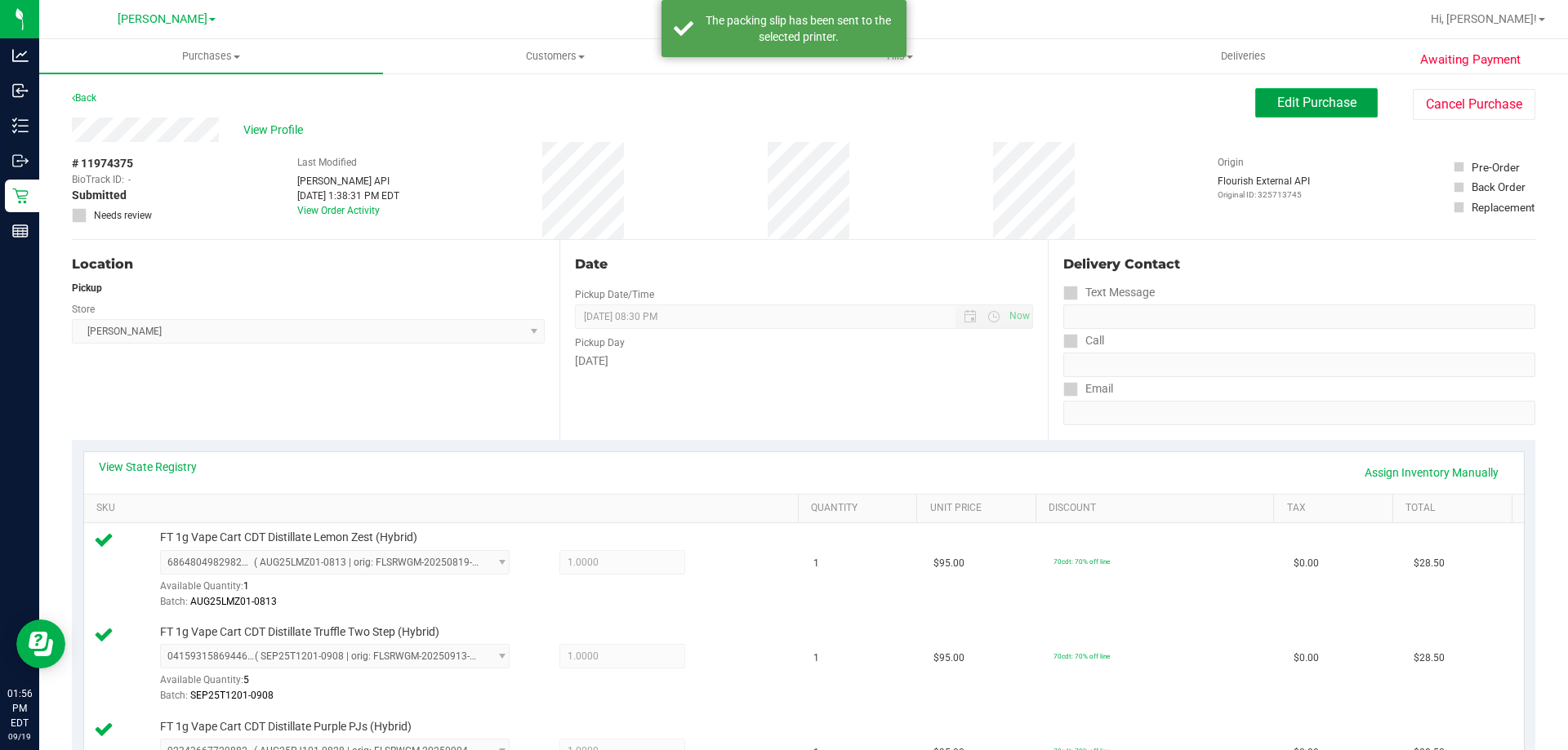
click at [1278, 93] on button "Edit Purchase" at bounding box center [1316, 103] width 123 height 29
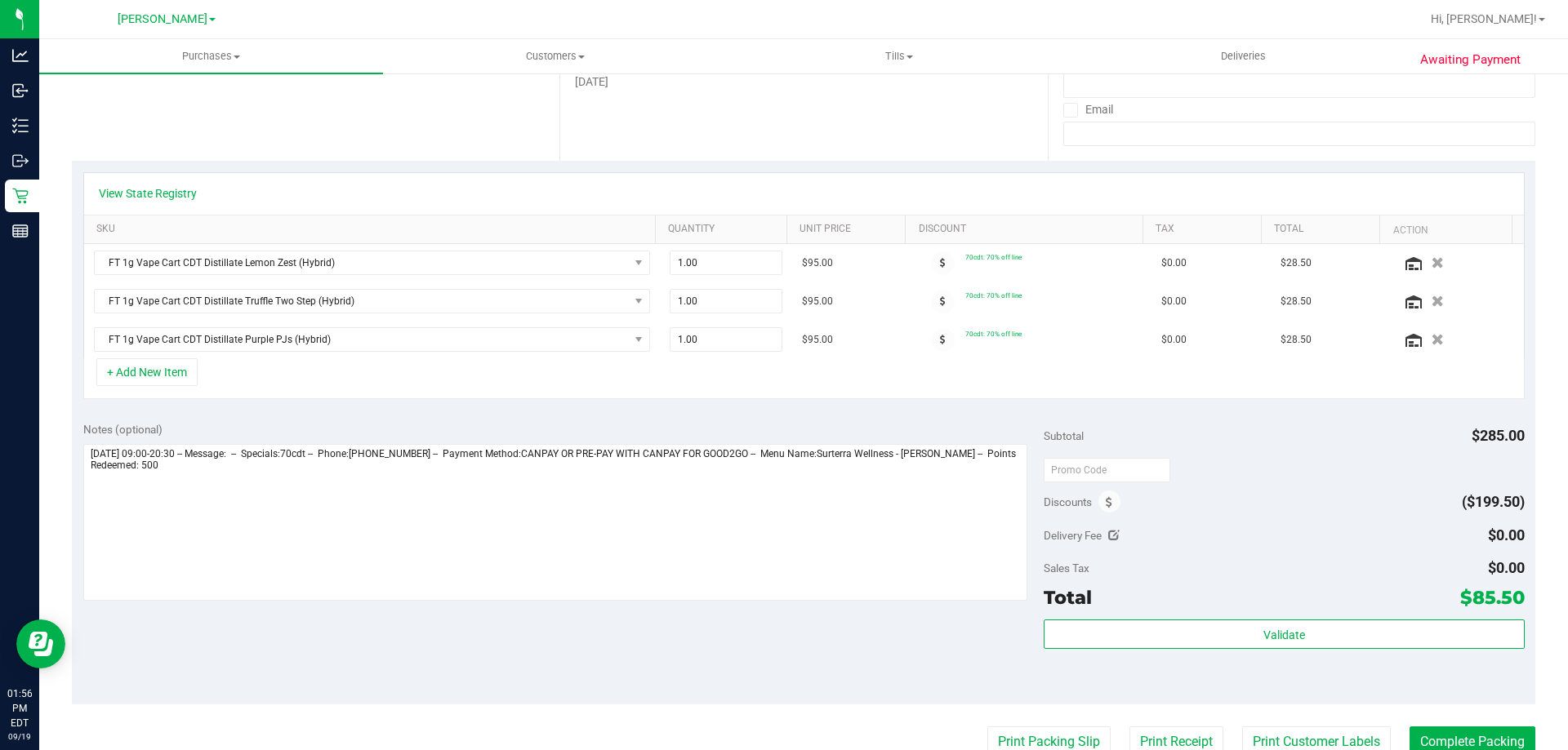
scroll to position [367, 0]
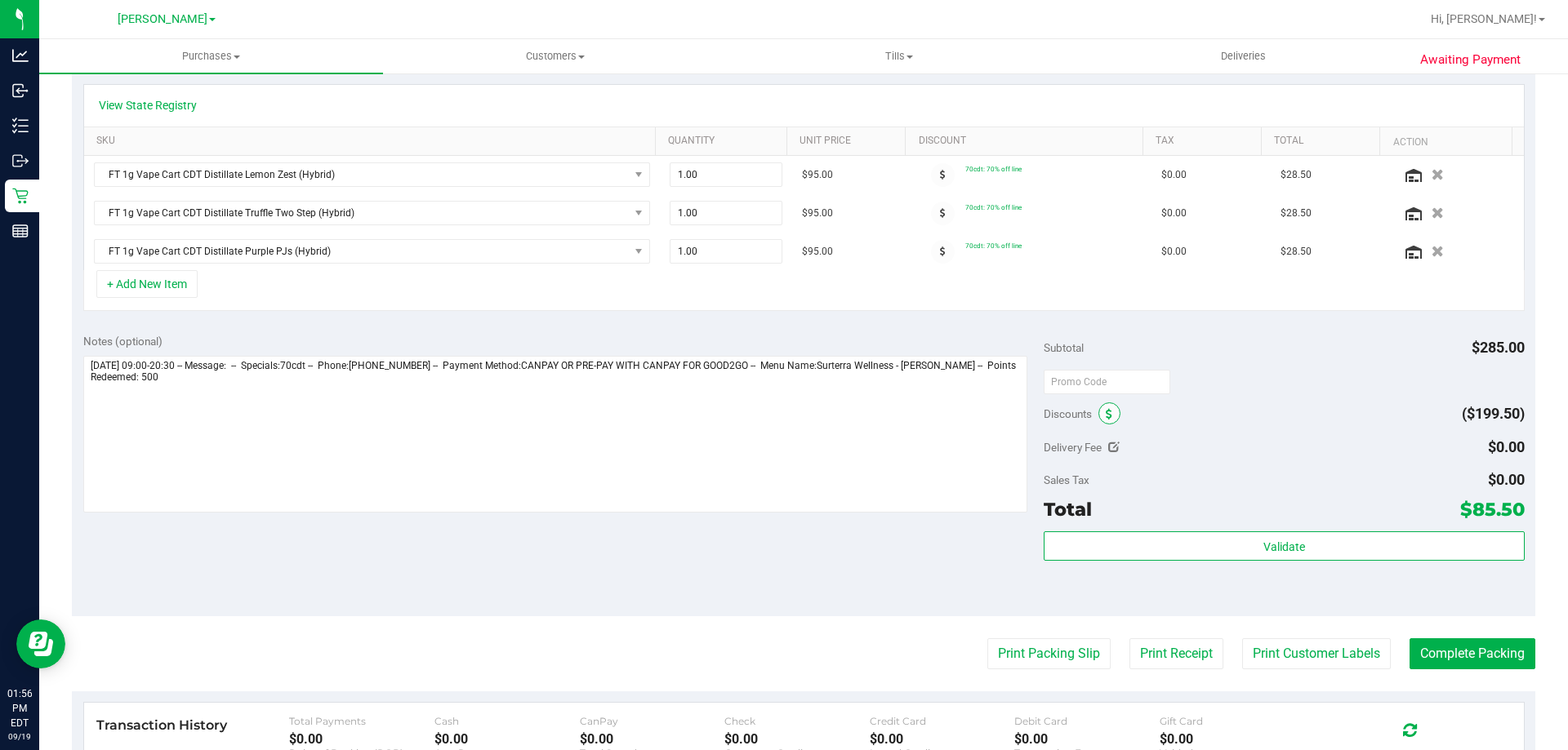
click at [1099, 423] on span at bounding box center [1110, 414] width 22 height 22
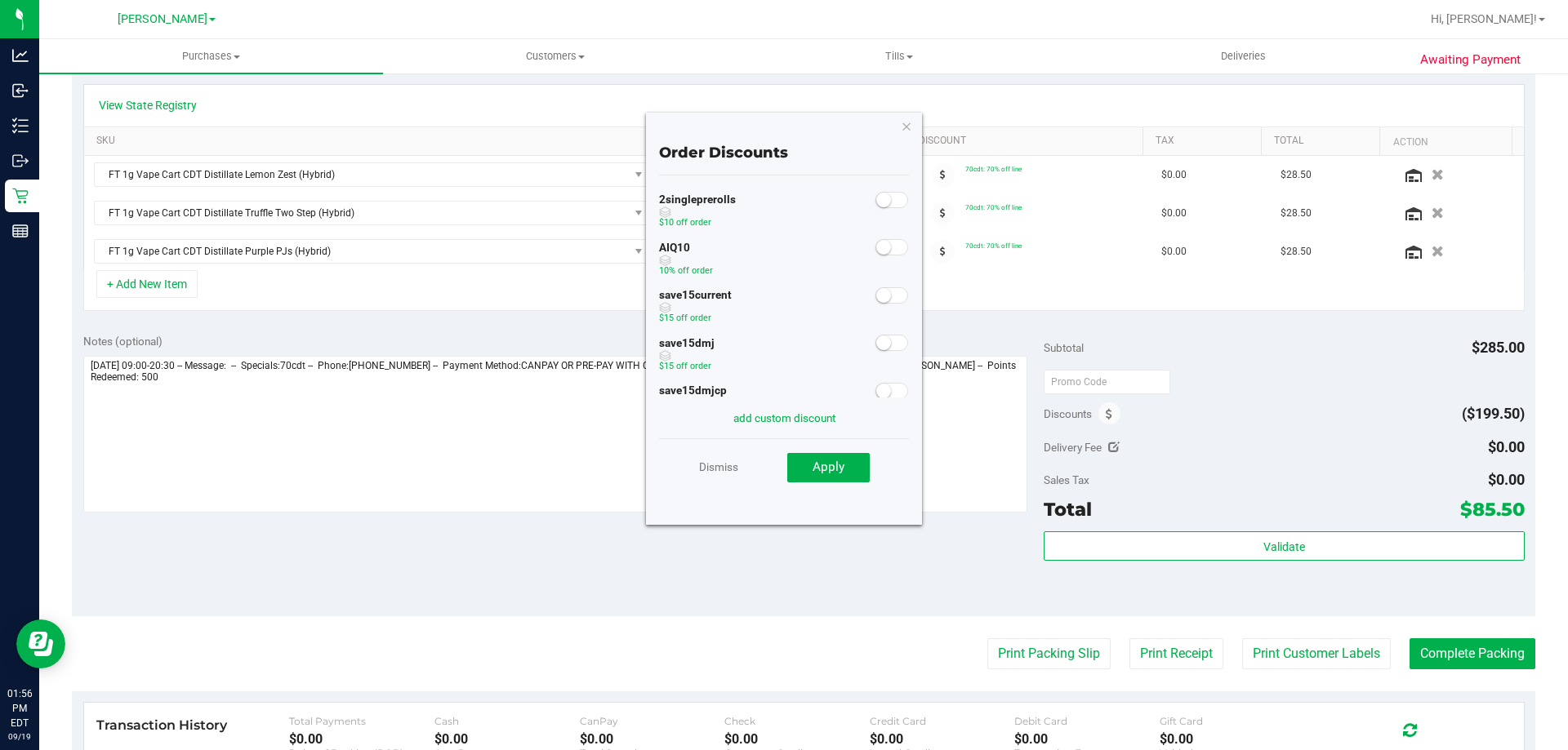
click at [878, 241] on span at bounding box center [892, 247] width 33 height 16
click at [833, 470] on span "Apply" at bounding box center [829, 467] width 32 height 15
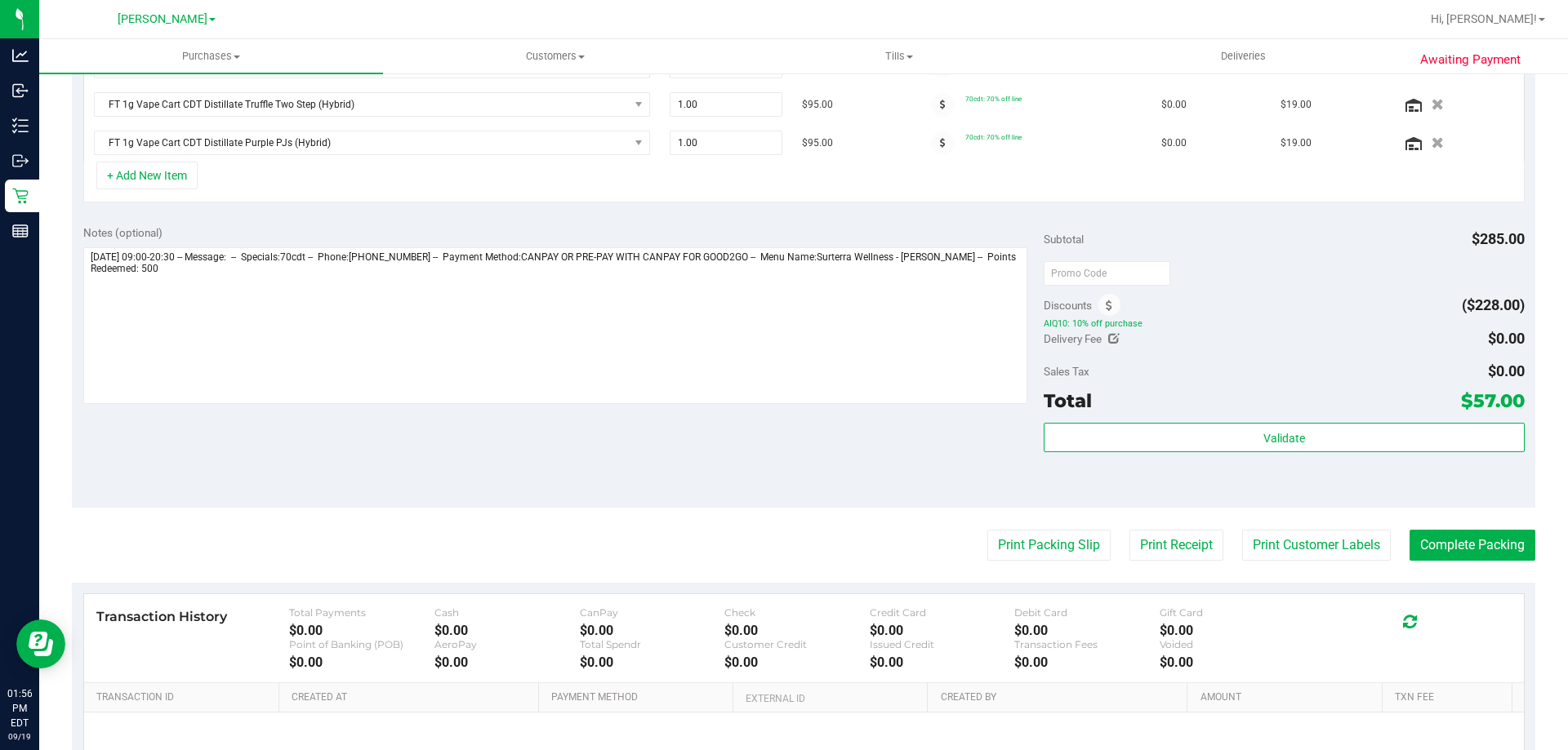
scroll to position [543, 0]
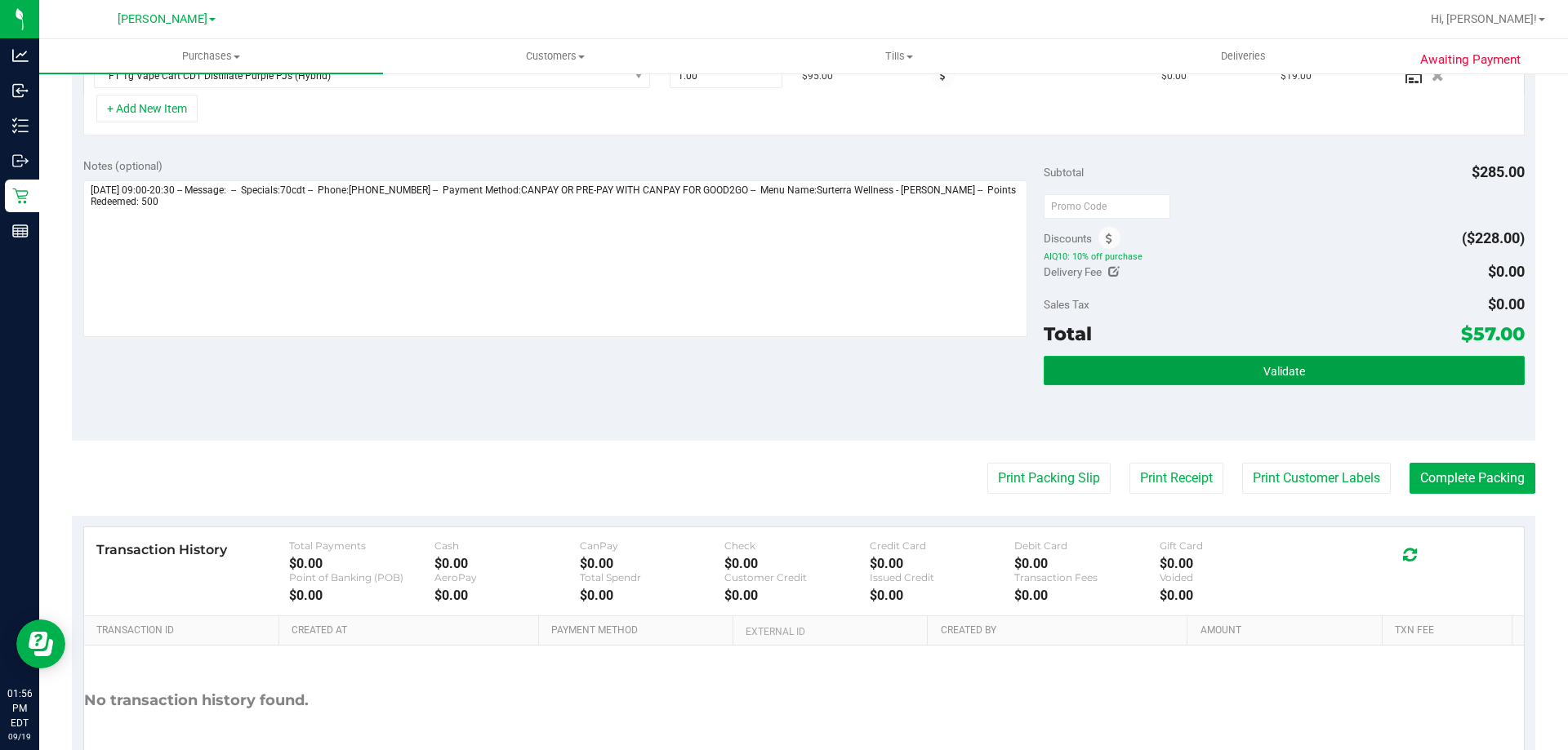
click at [1252, 366] on button "Validate" at bounding box center [1284, 371] width 480 height 29
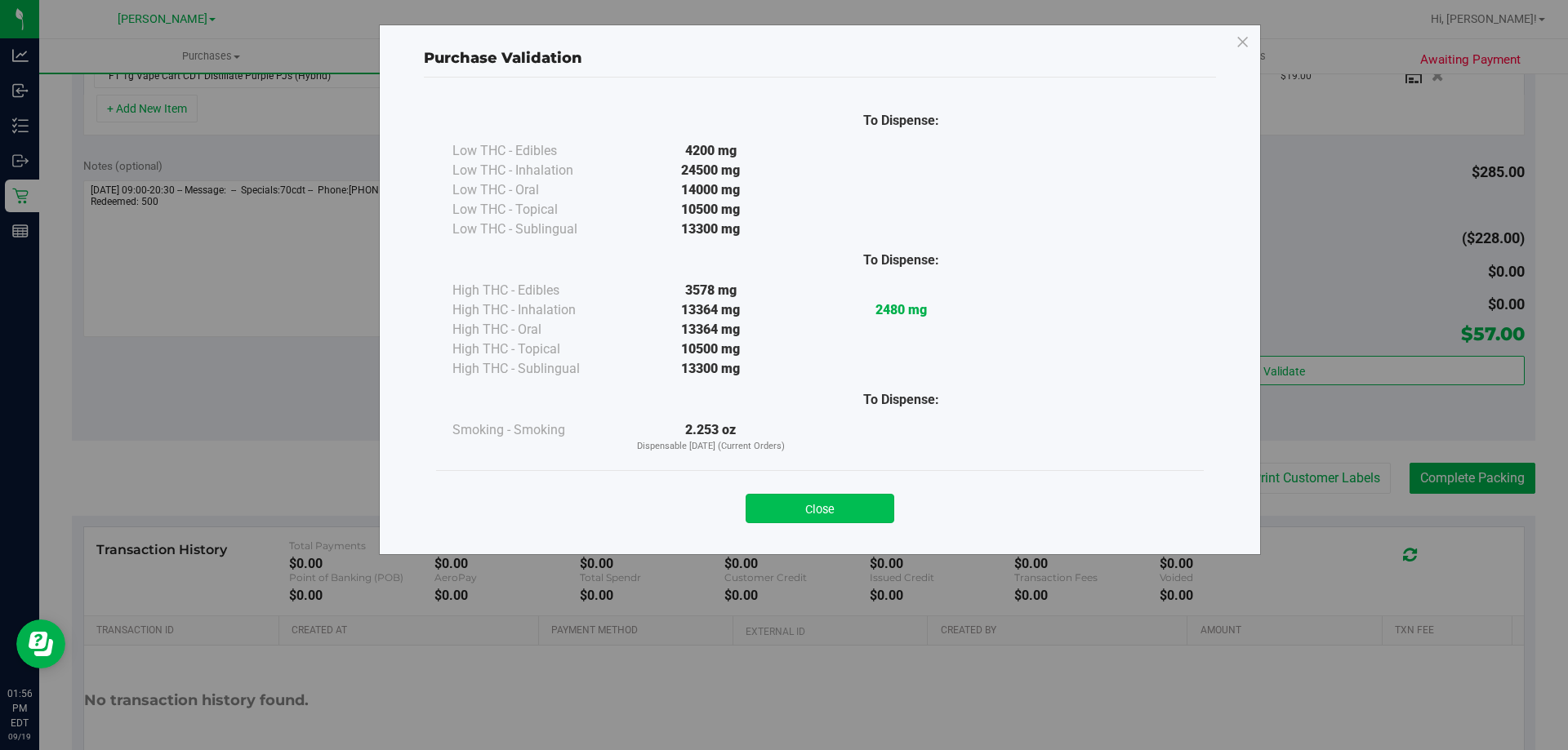
click at [831, 495] on button "Close" at bounding box center [819, 508] width 148 height 29
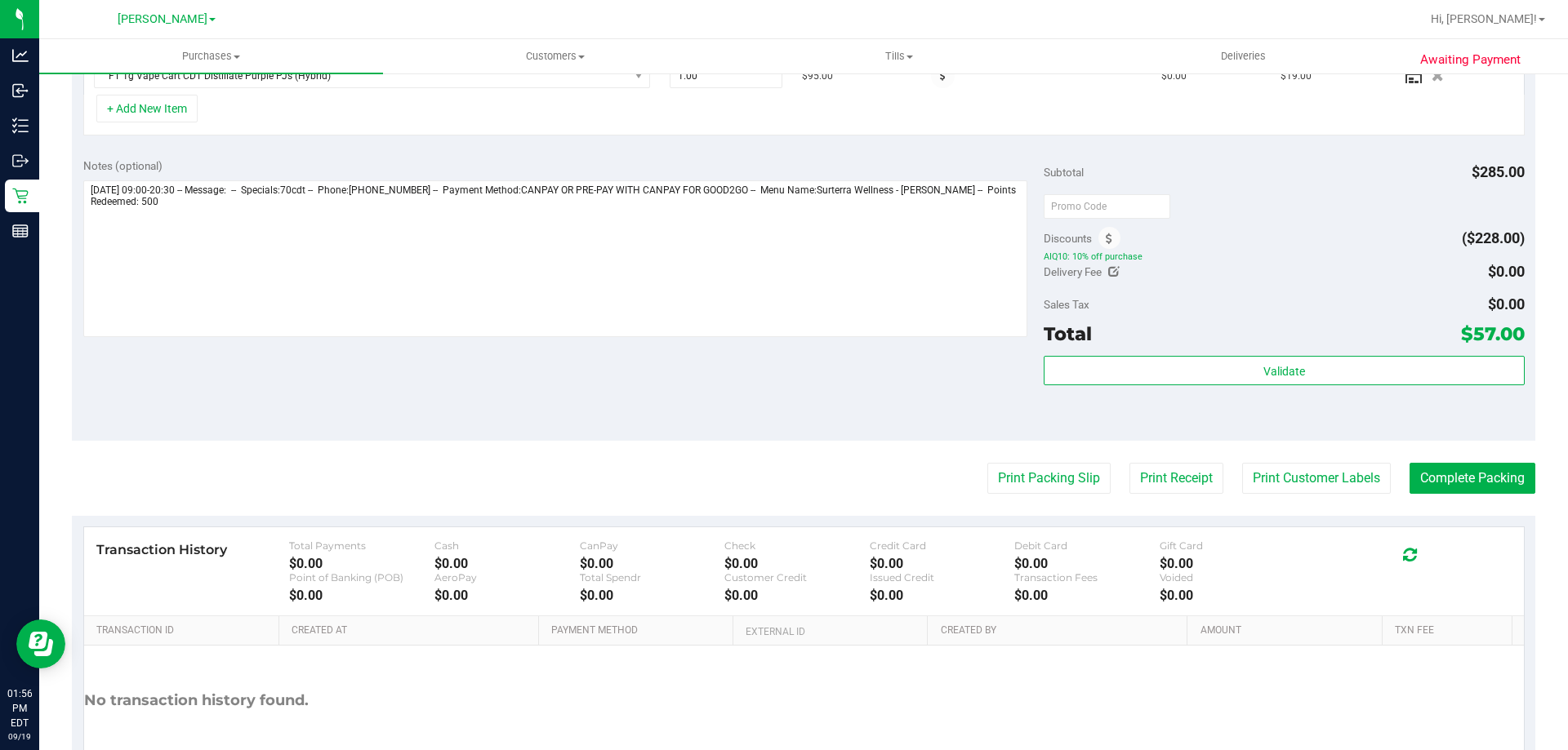
scroll to position [0, 0]
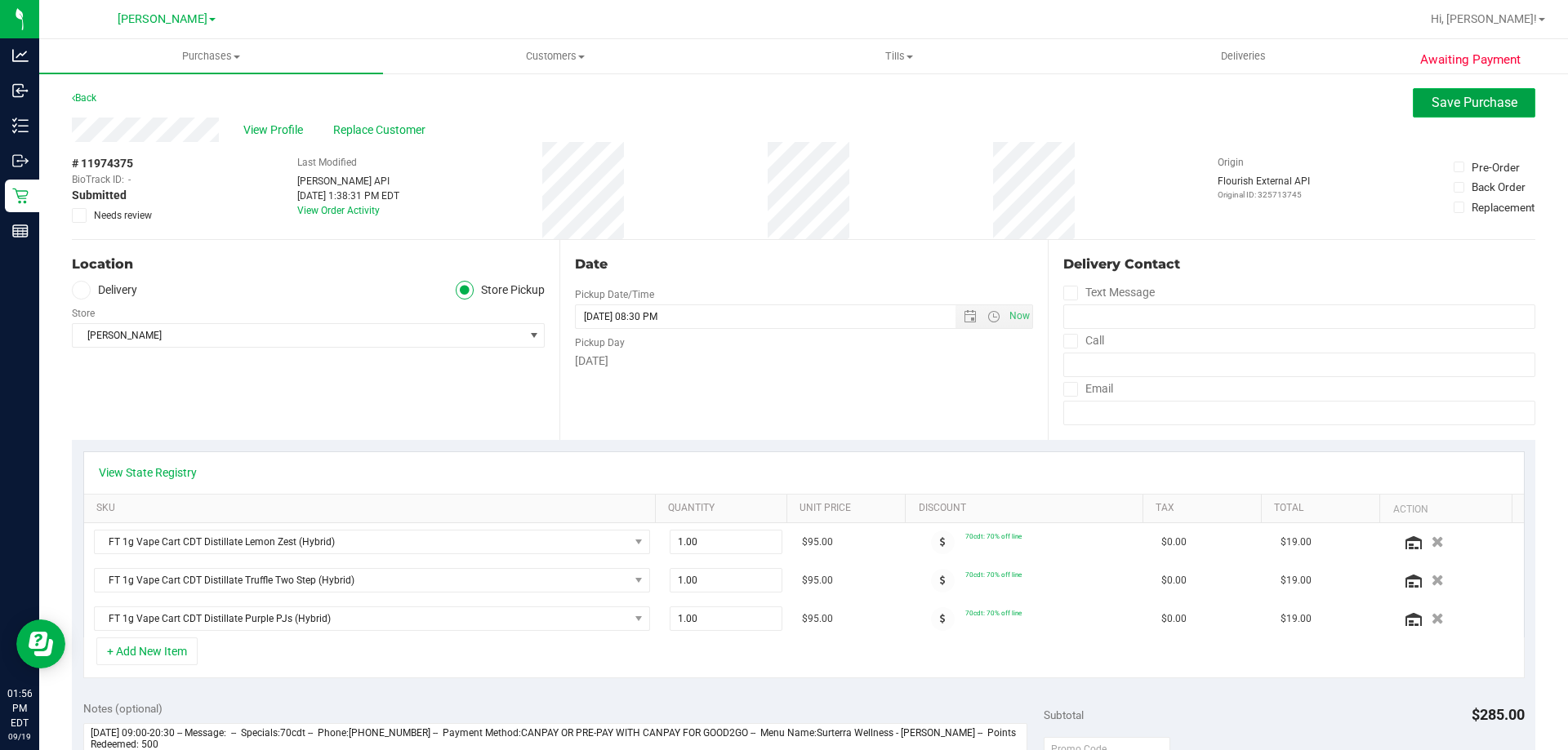
click at [1462, 116] on button "Save Purchase" at bounding box center [1474, 103] width 123 height 29
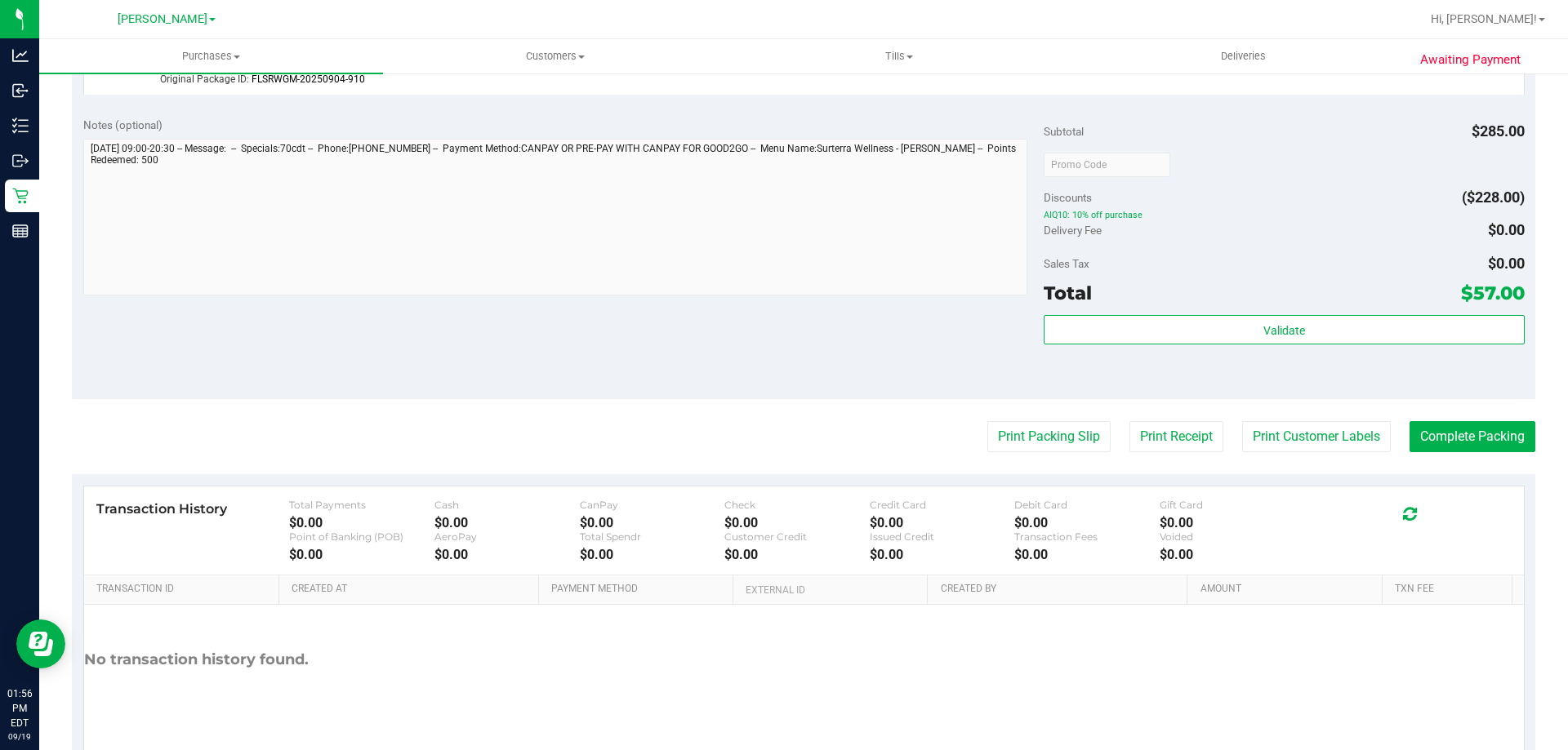
scroll to position [821, 0]
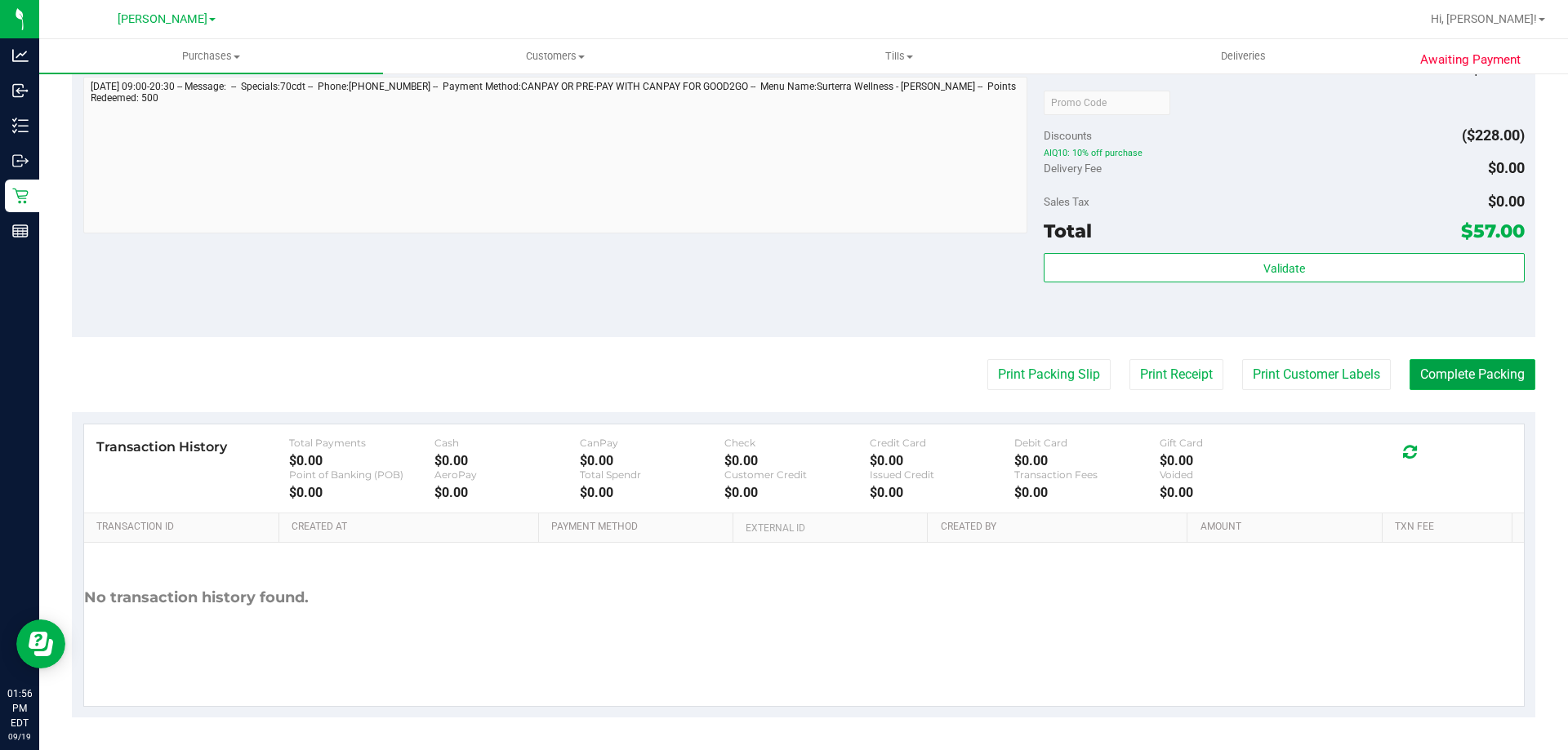
click at [1487, 373] on button "Complete Packing" at bounding box center [1473, 375] width 126 height 31
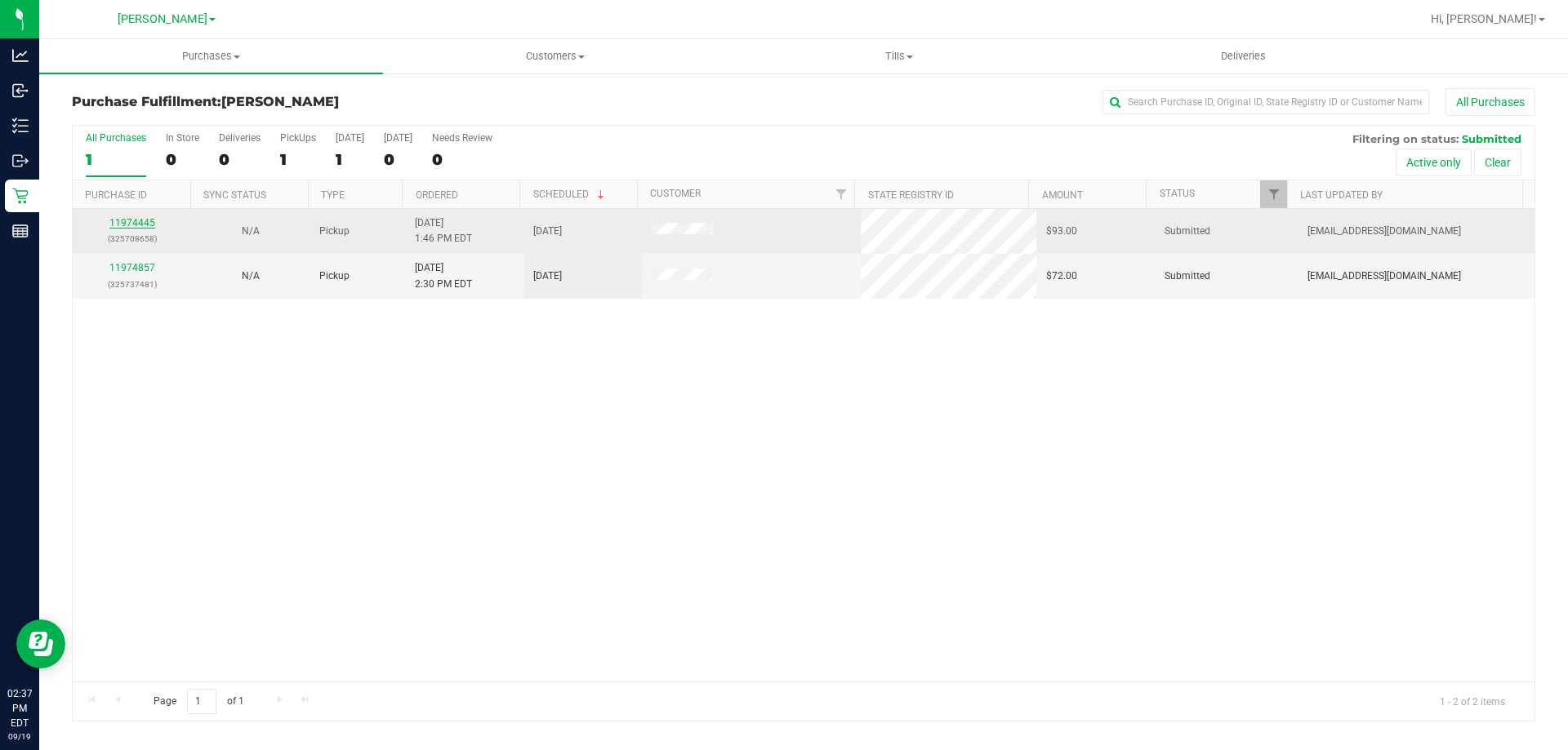
click at [130, 219] on link "11974445" at bounding box center [132, 223] width 45 height 12
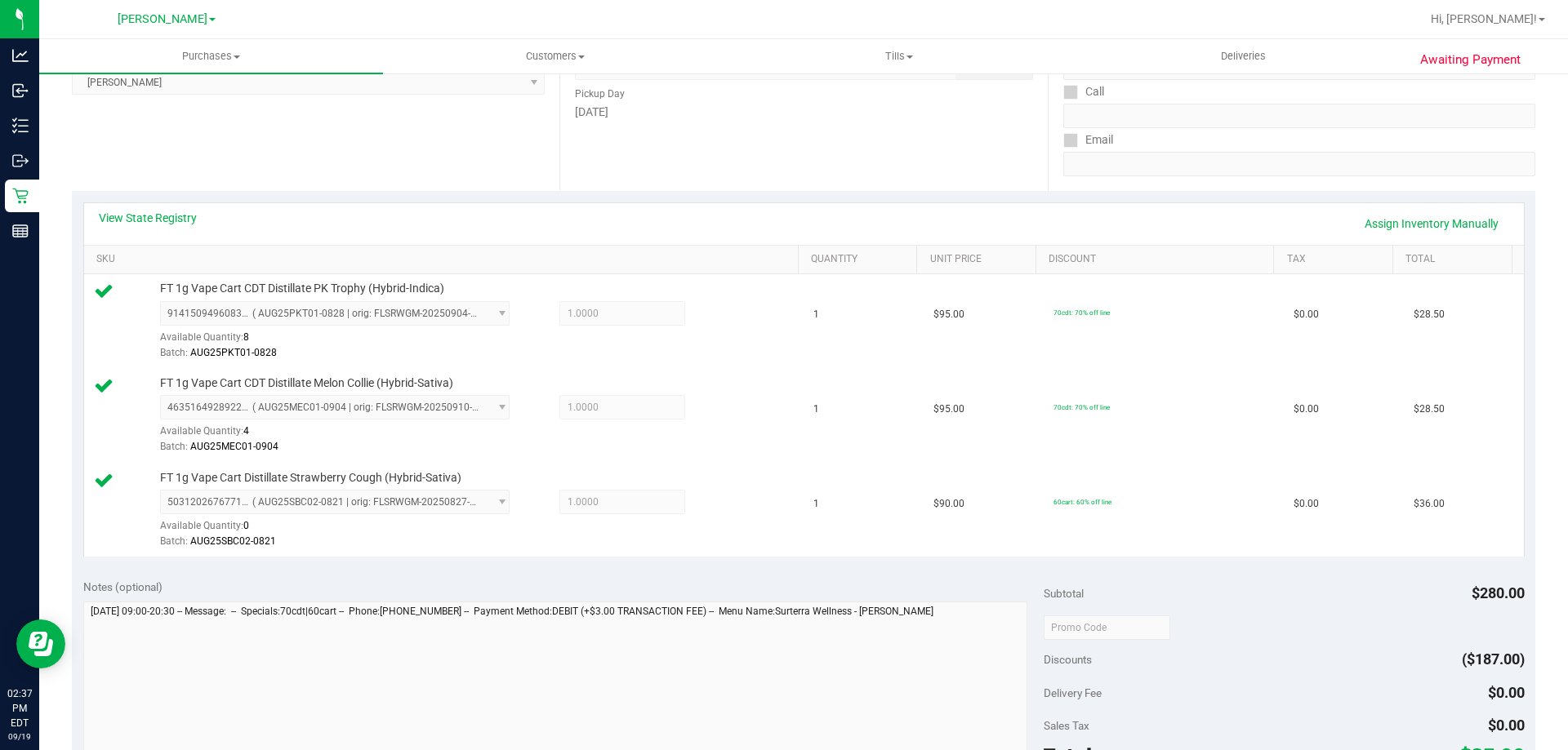
scroll to position [774, 0]
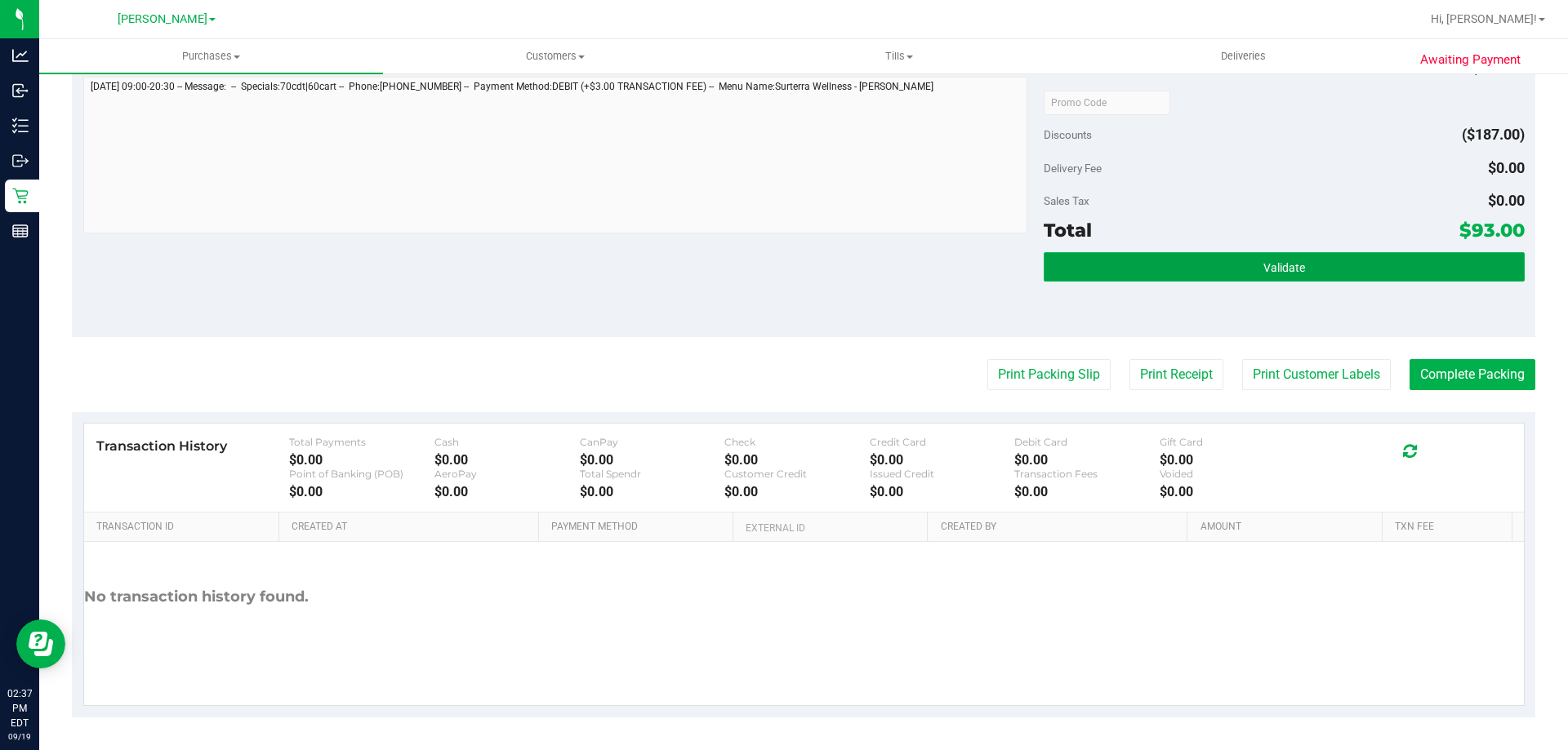
click at [1246, 263] on button "Validate" at bounding box center [1284, 267] width 480 height 29
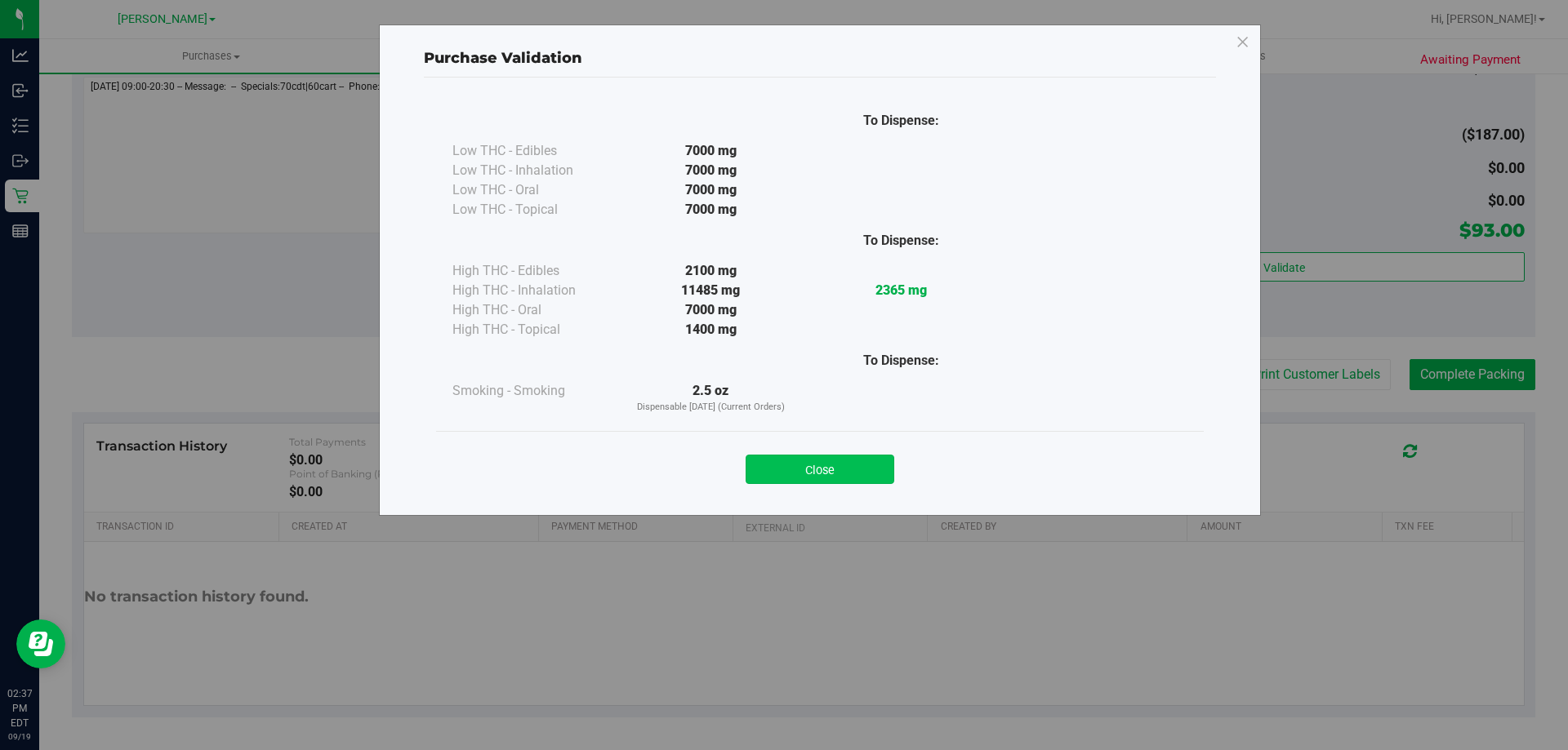
click at [799, 476] on button "Close" at bounding box center [819, 469] width 148 height 29
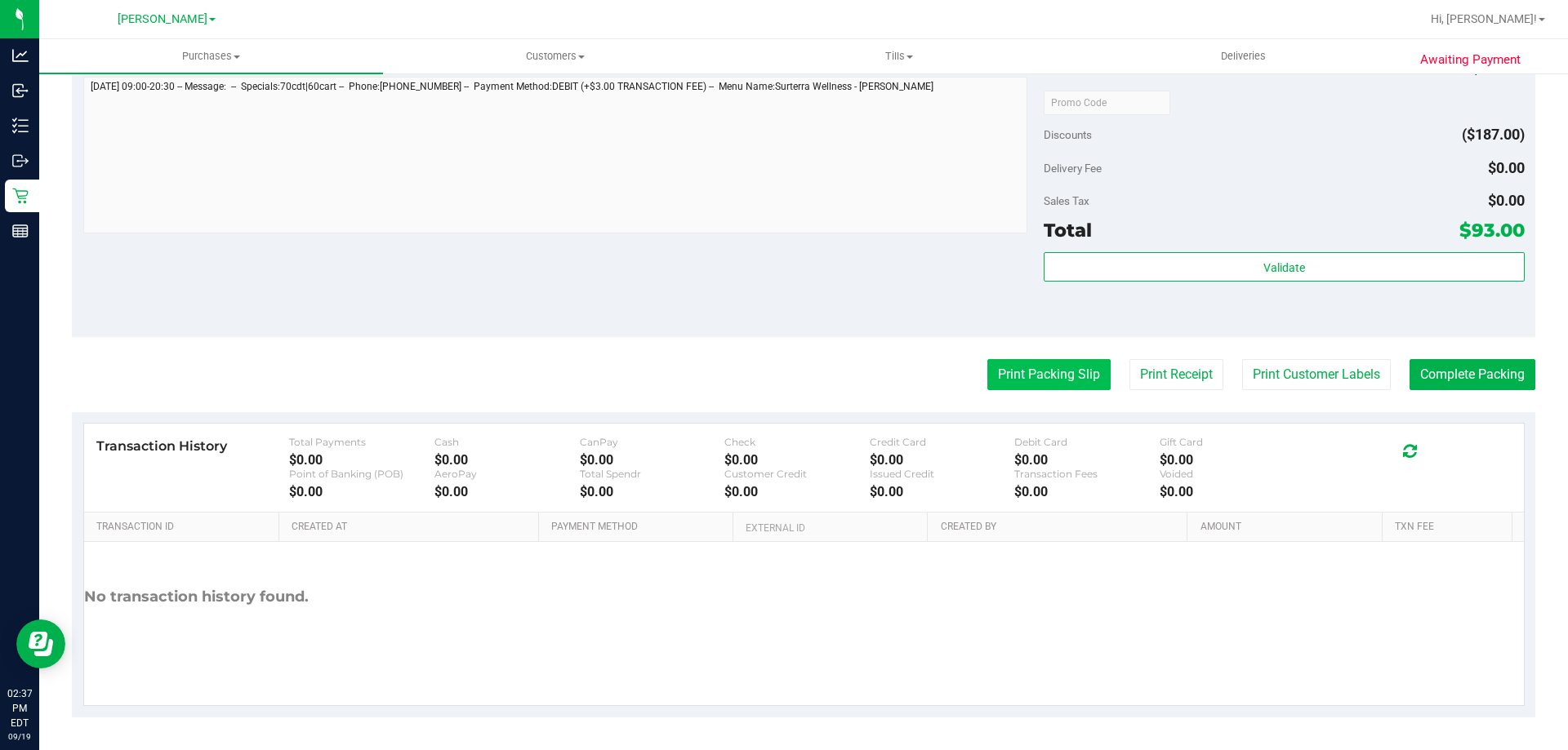
click at [1077, 375] on button "Print Packing Slip" at bounding box center [1050, 375] width 124 height 31
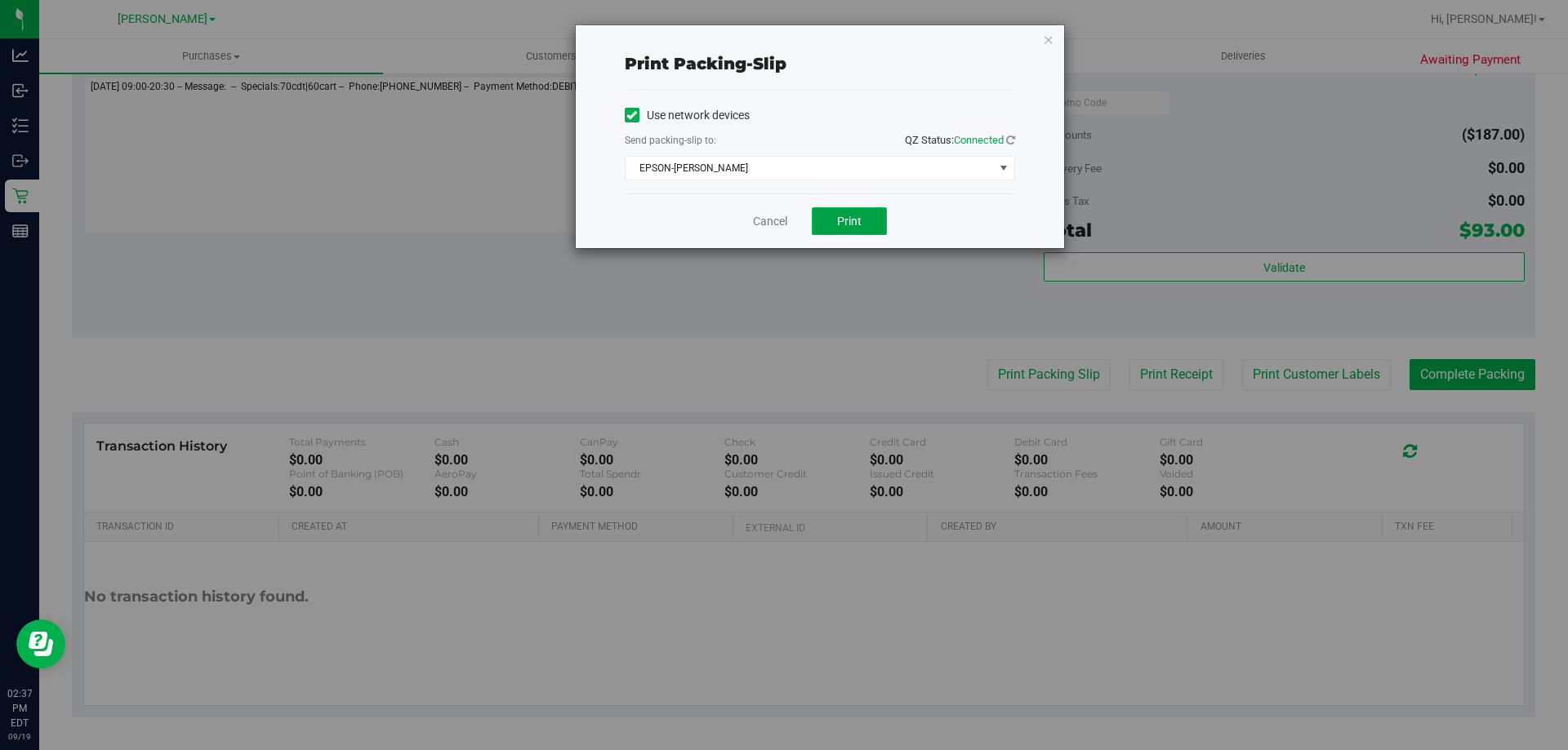
click at [861, 217] on span "Print" at bounding box center [849, 221] width 25 height 13
click at [761, 225] on link "Cancel" at bounding box center [770, 221] width 35 height 17
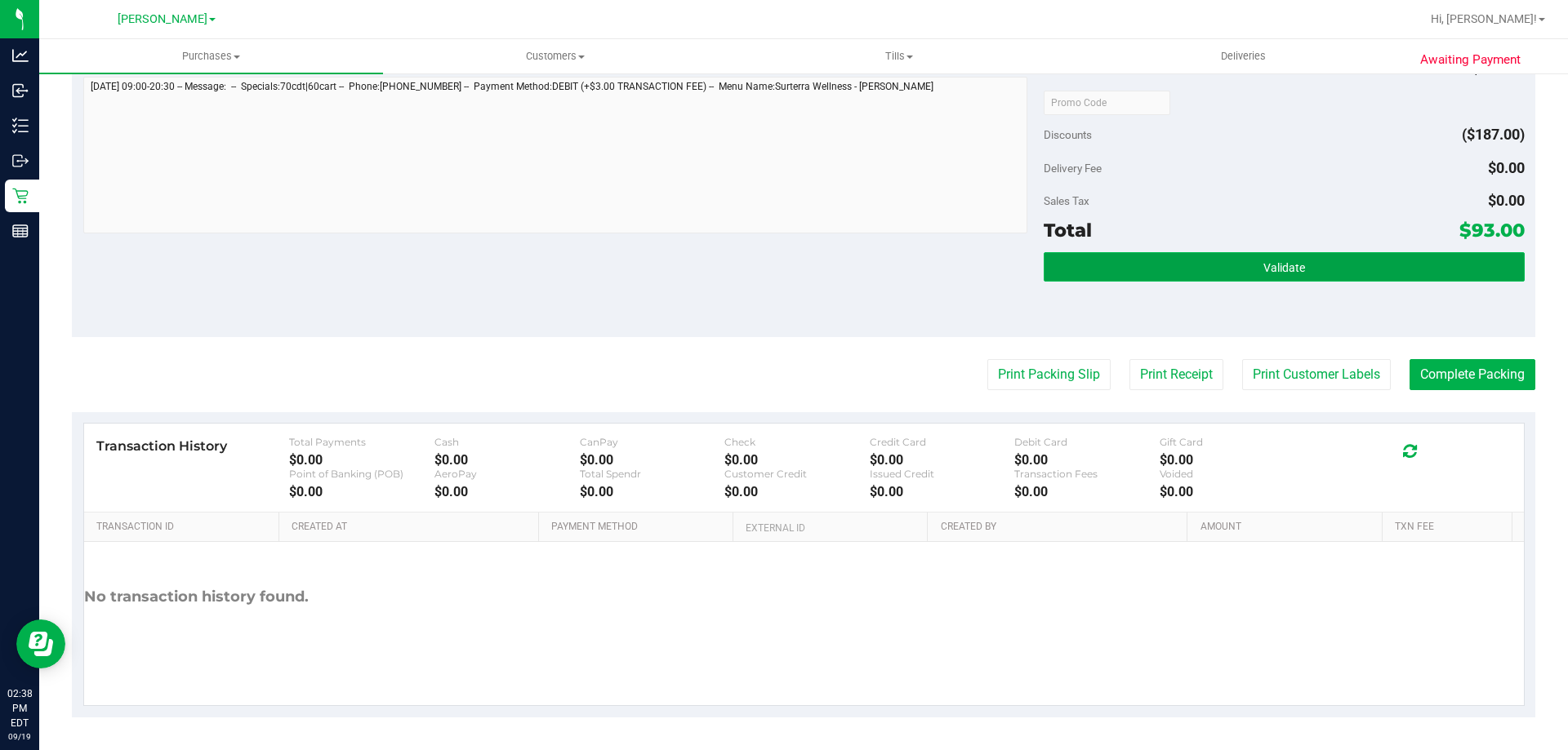
click at [1302, 269] on button "Validate" at bounding box center [1284, 267] width 480 height 29
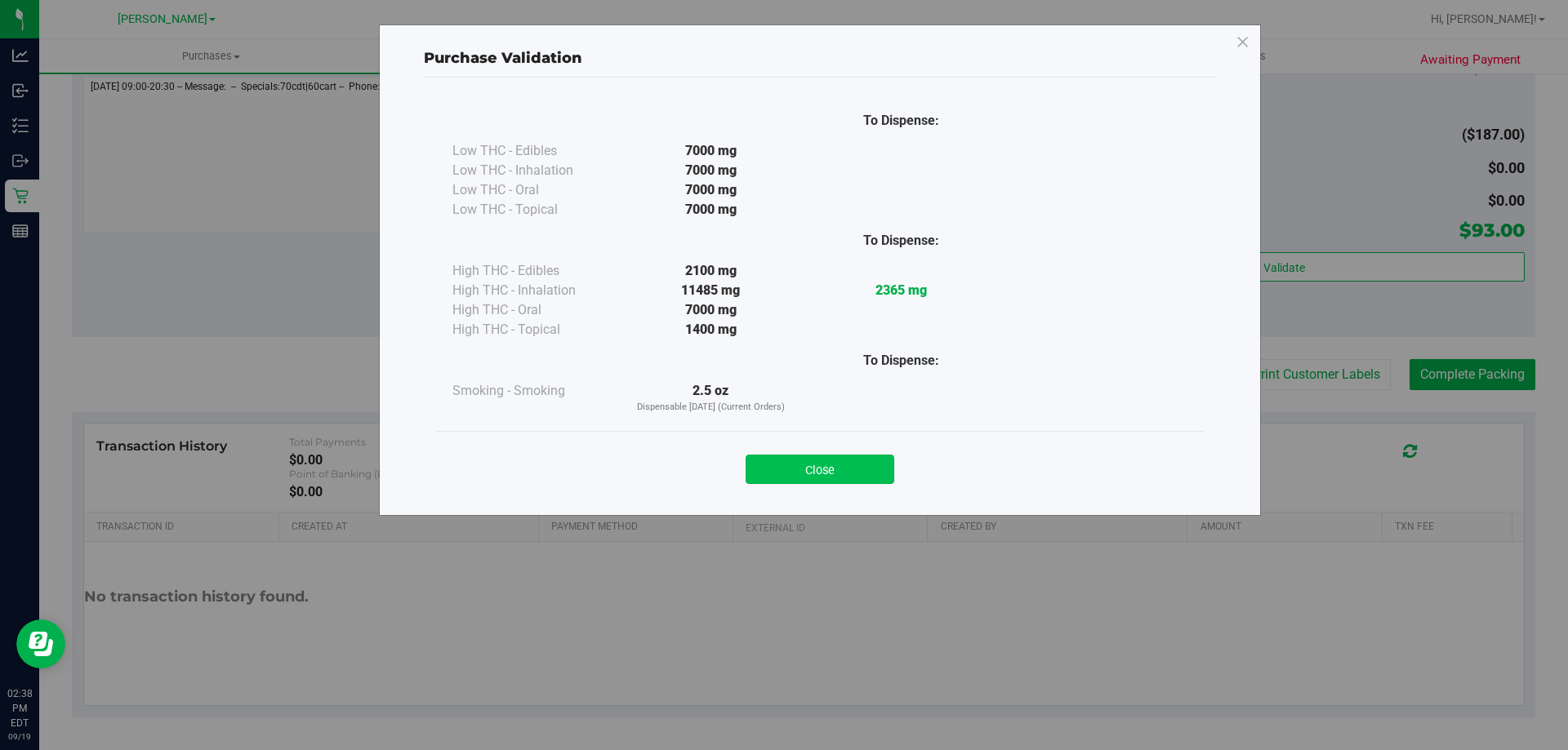
click at [821, 458] on button "Close" at bounding box center [819, 469] width 148 height 29
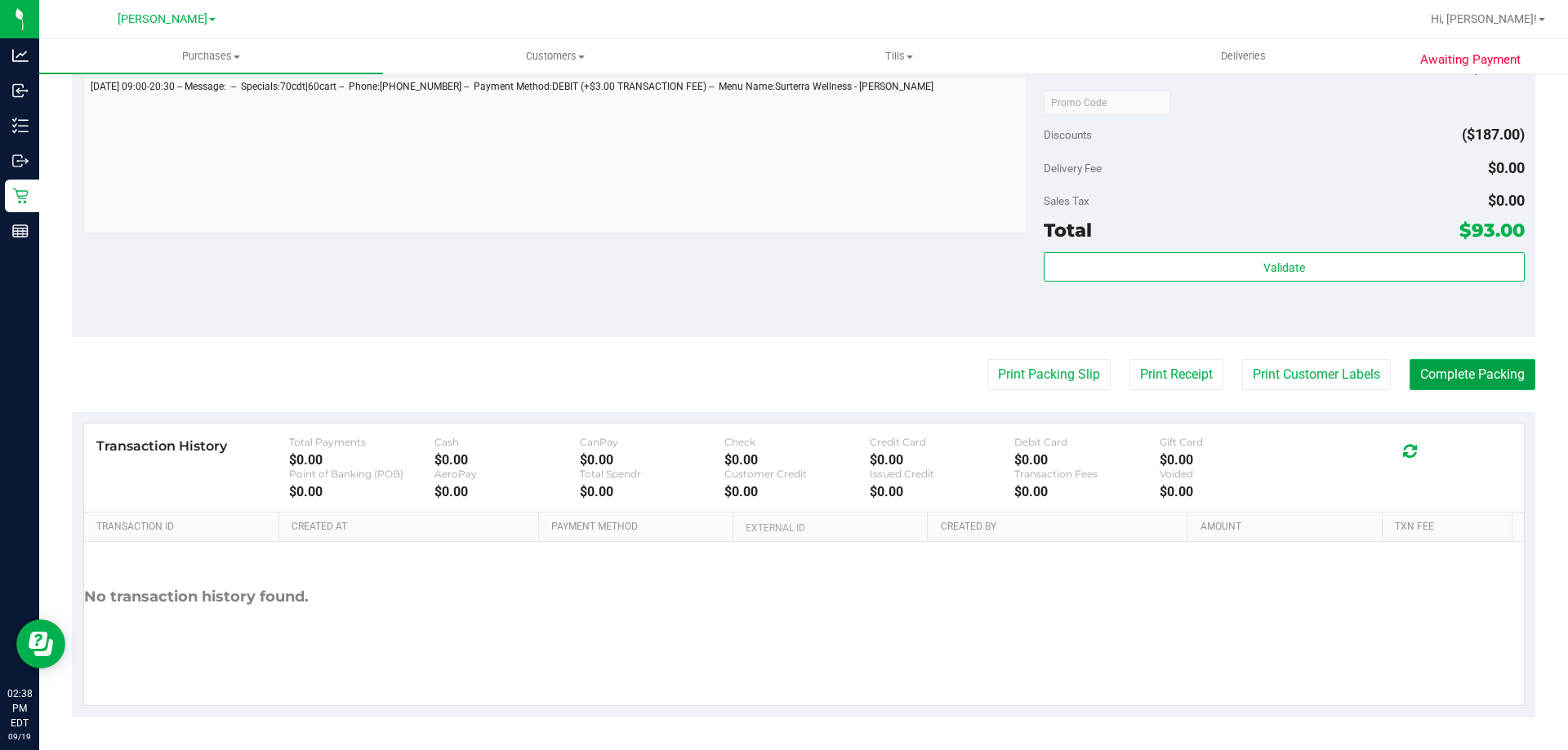
click at [1483, 385] on button "Complete Packing" at bounding box center [1473, 375] width 126 height 31
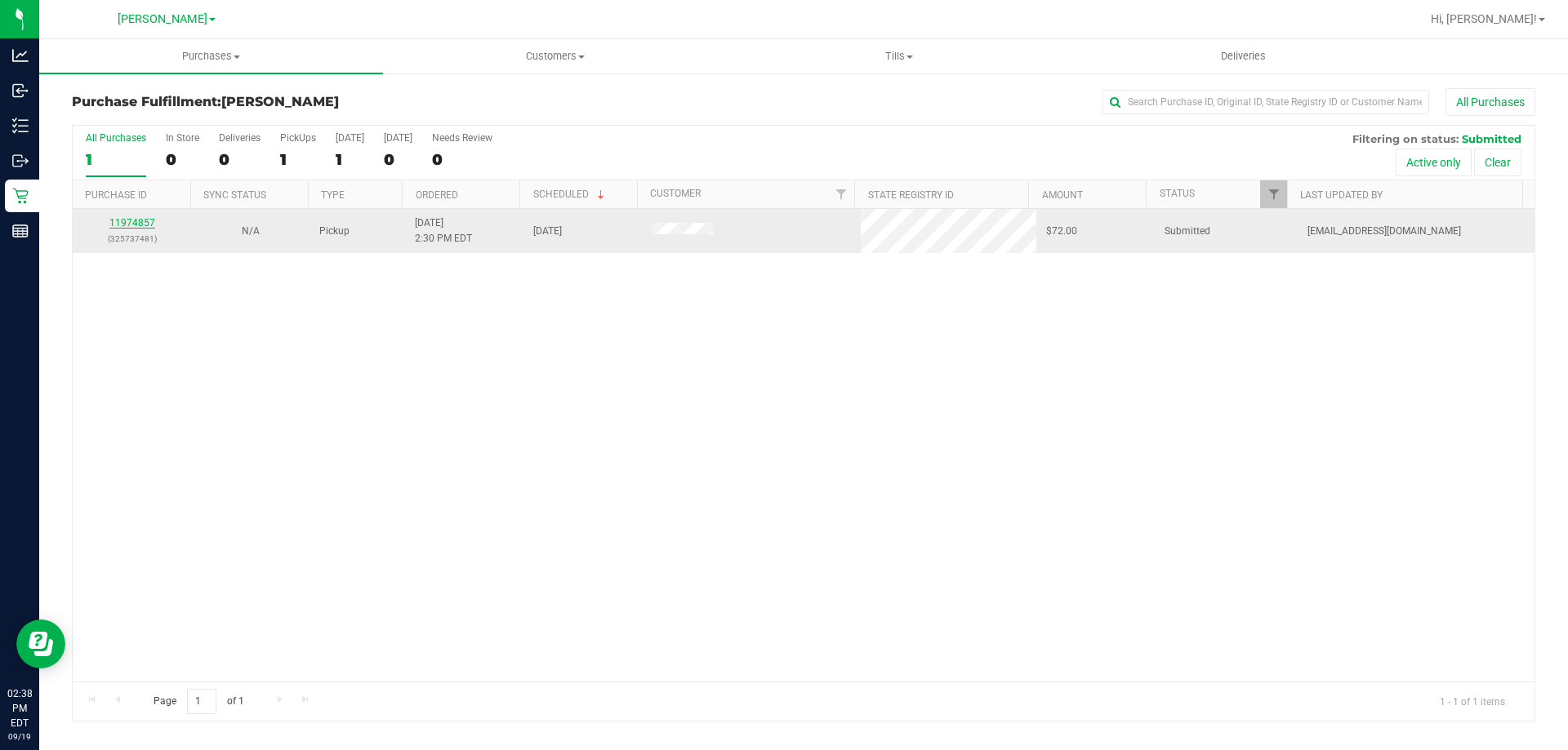
click at [125, 222] on link "11974857" at bounding box center [132, 223] width 45 height 12
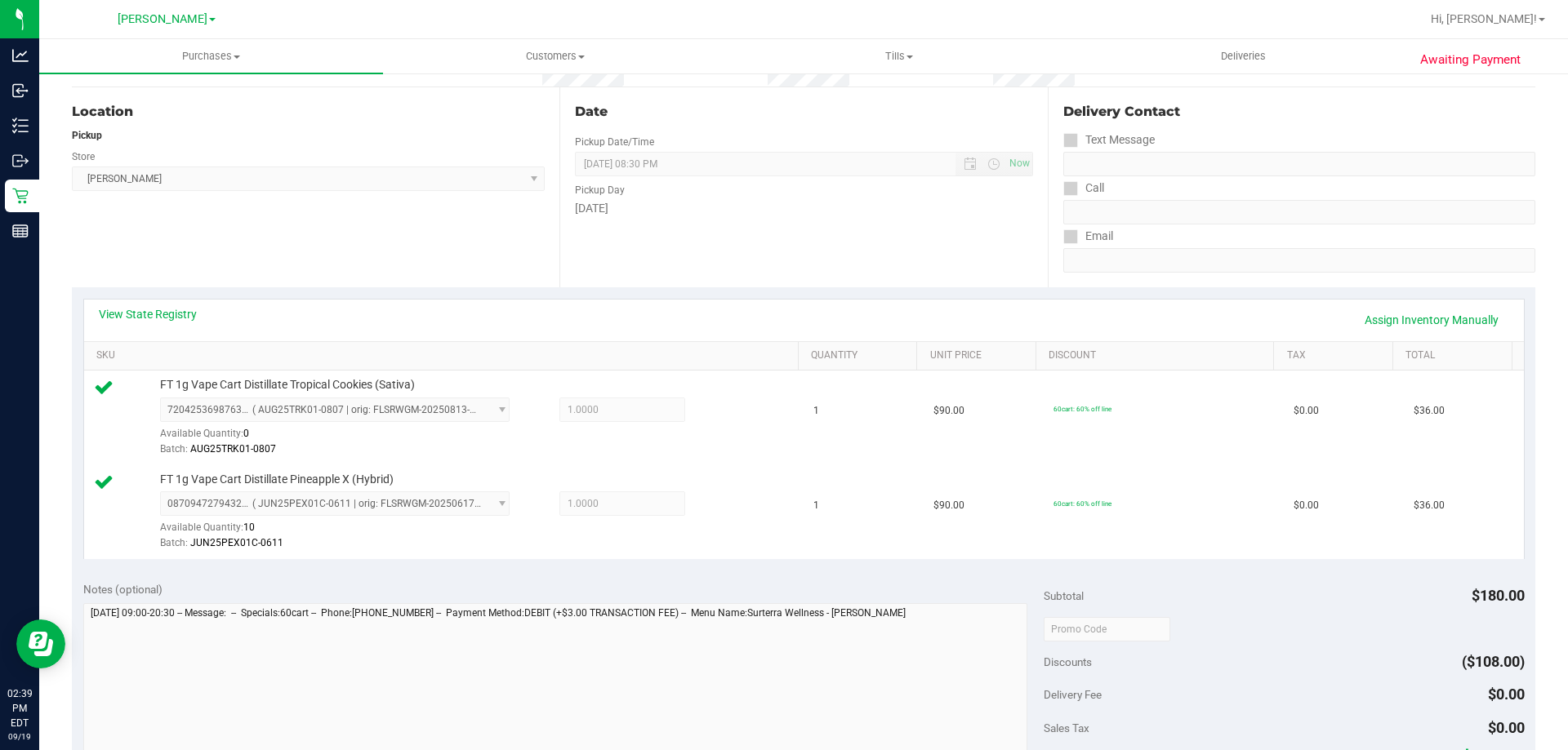
scroll to position [679, 0]
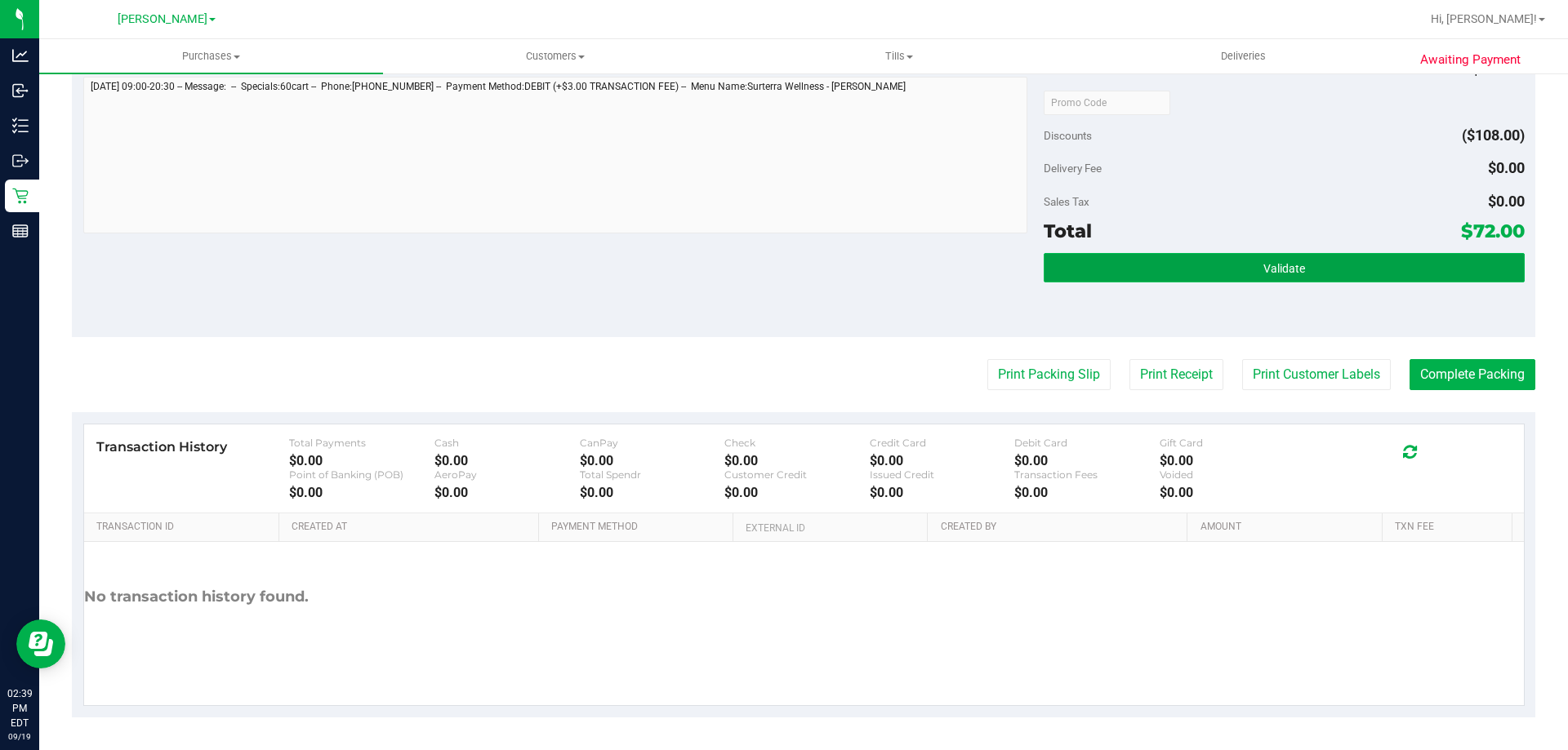
click at [1399, 278] on button "Validate" at bounding box center [1284, 267] width 480 height 29
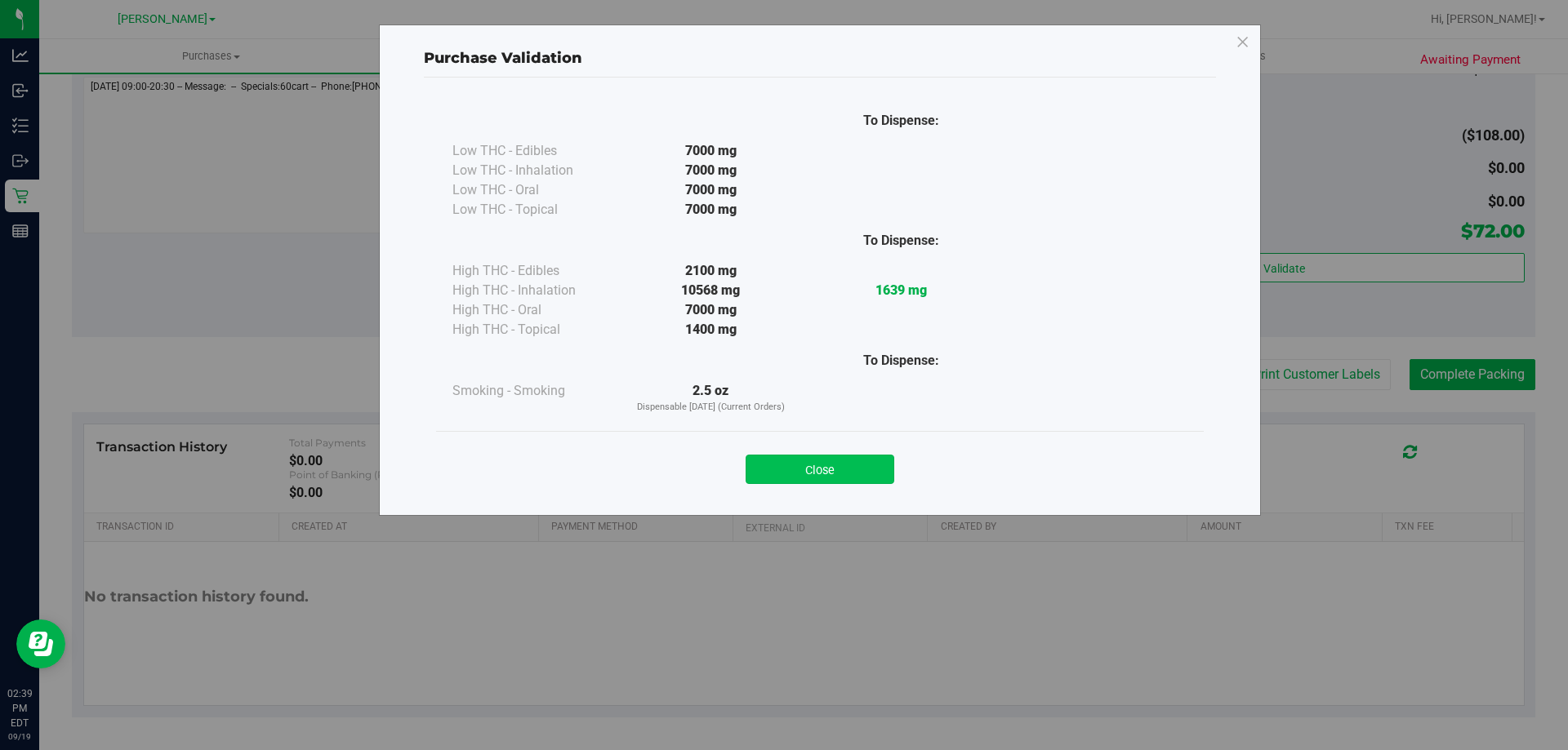
click at [849, 456] on button "Close" at bounding box center [819, 469] width 148 height 29
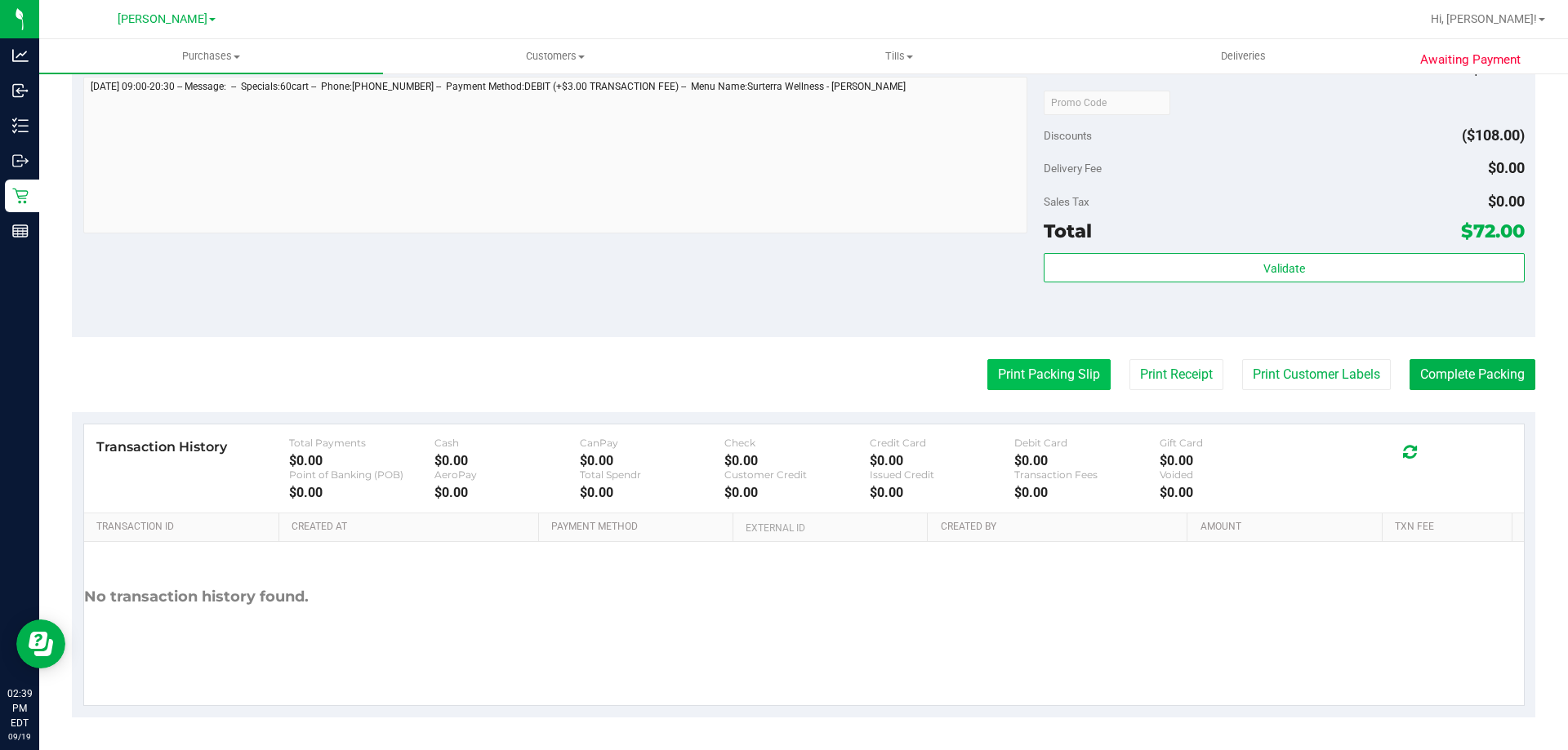
click at [1062, 376] on button "Print Packing Slip" at bounding box center [1050, 375] width 124 height 31
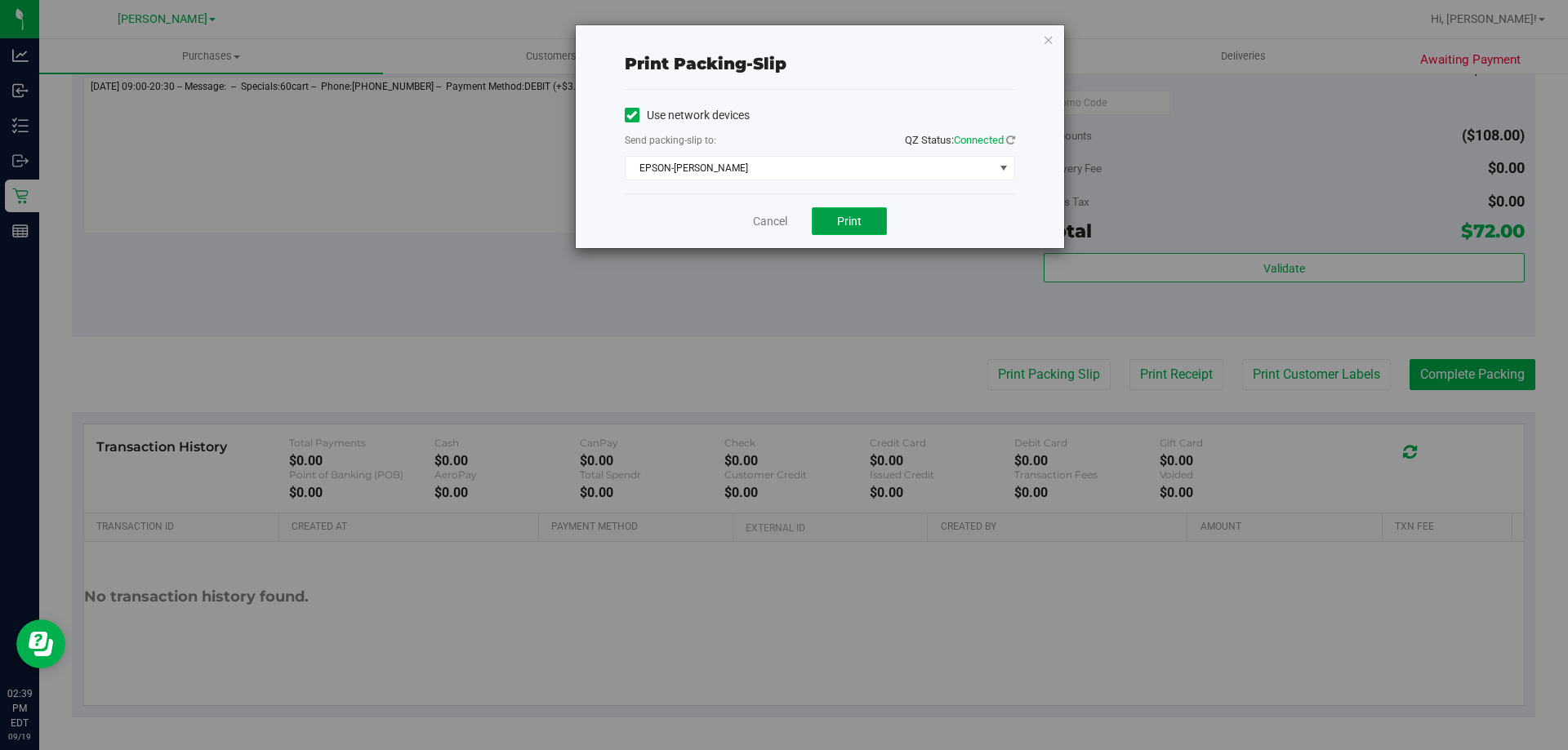
click at [868, 219] on button "Print" at bounding box center [849, 221] width 75 height 28
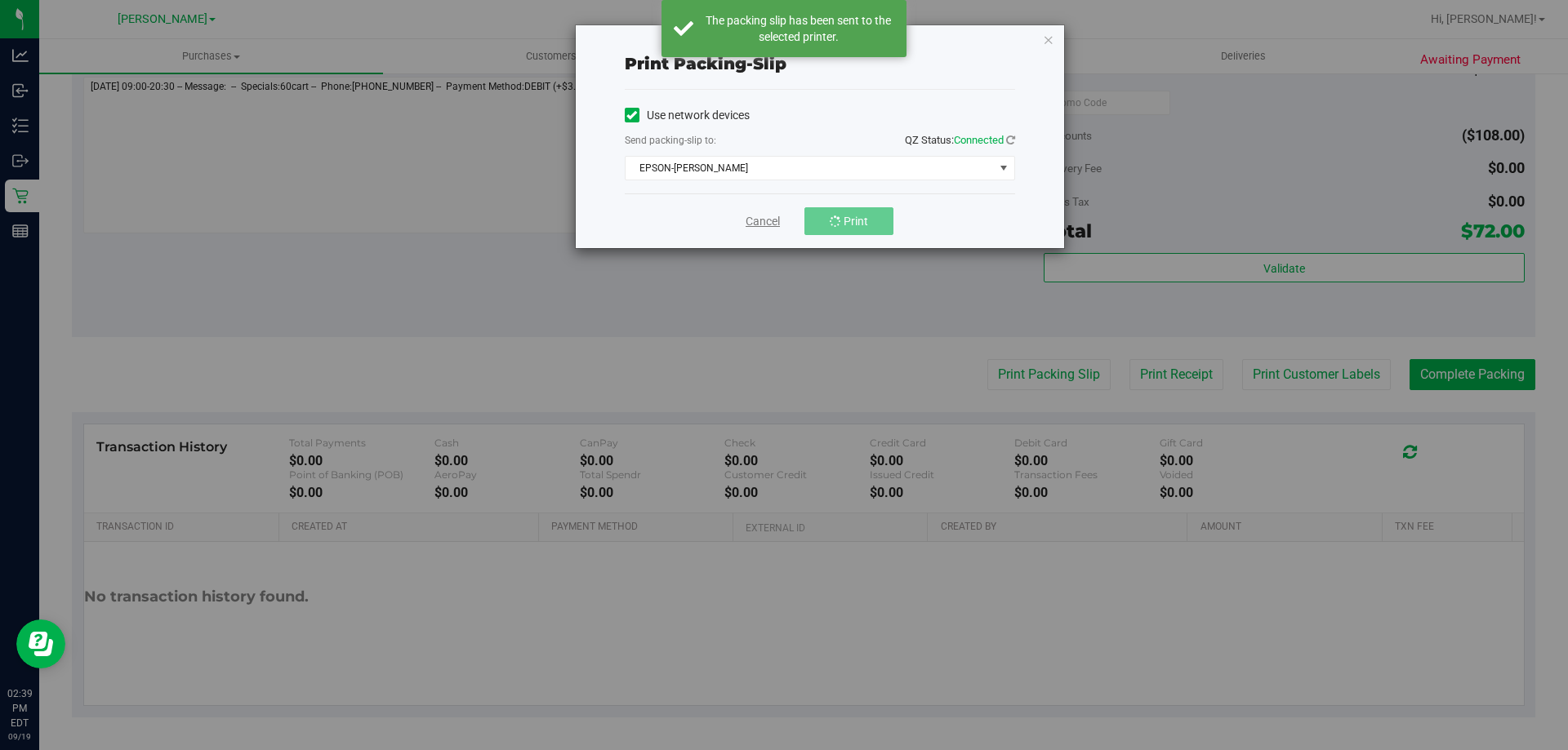
click at [767, 225] on link "Cancel" at bounding box center [763, 221] width 35 height 17
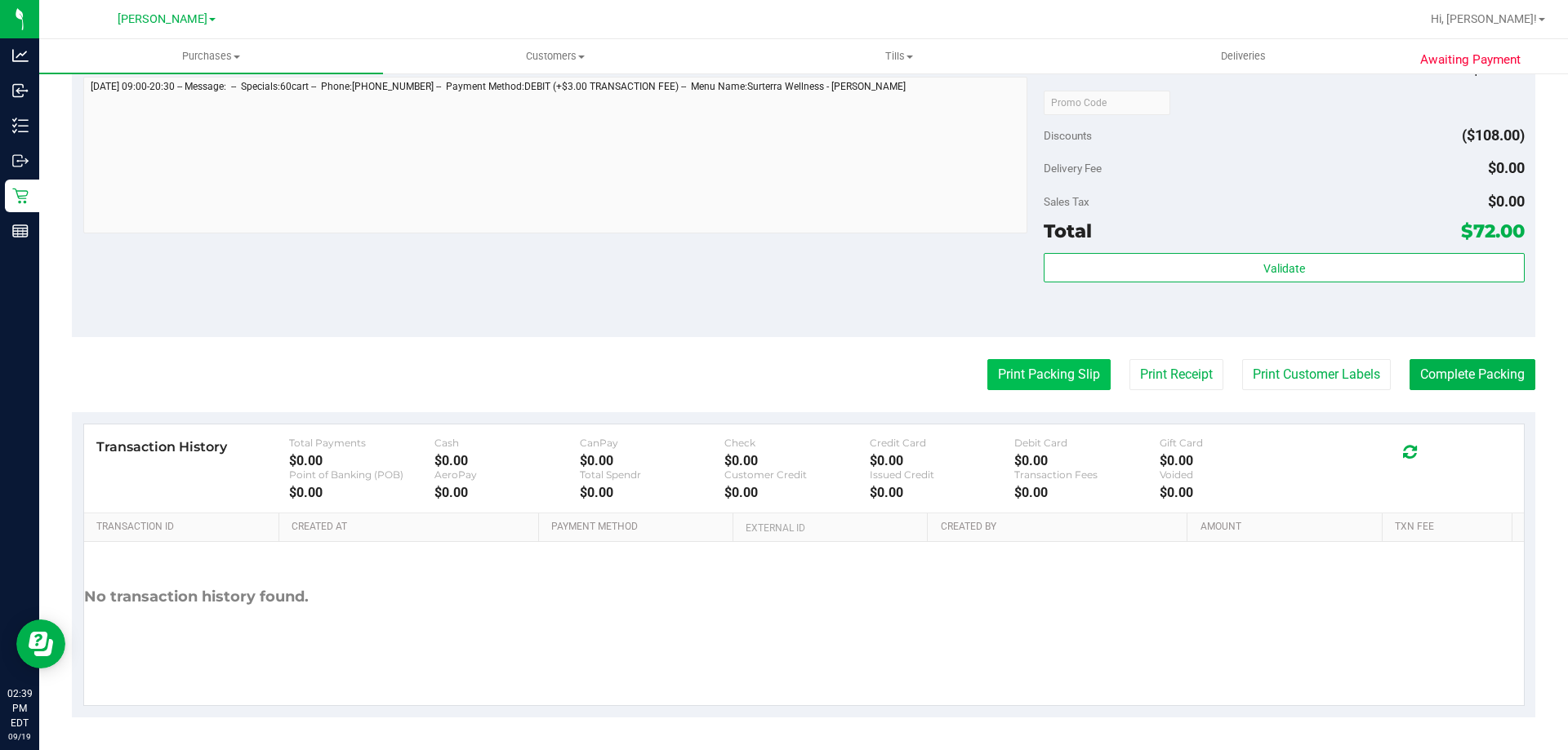
click at [1029, 381] on button "Print Packing Slip" at bounding box center [1050, 375] width 124 height 31
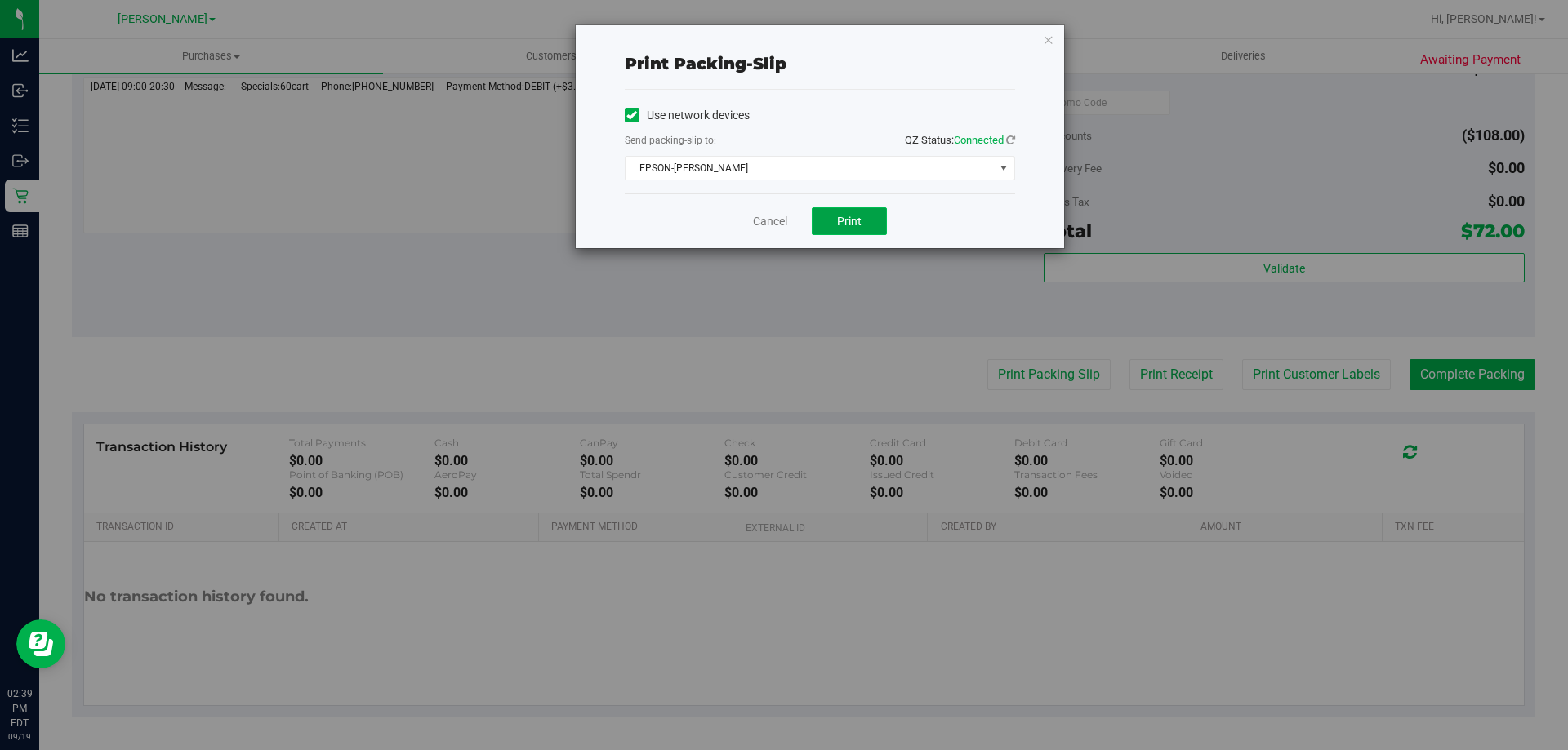
click at [859, 222] on span "Print" at bounding box center [849, 221] width 25 height 13
click at [765, 223] on link "Cancel" at bounding box center [770, 221] width 35 height 17
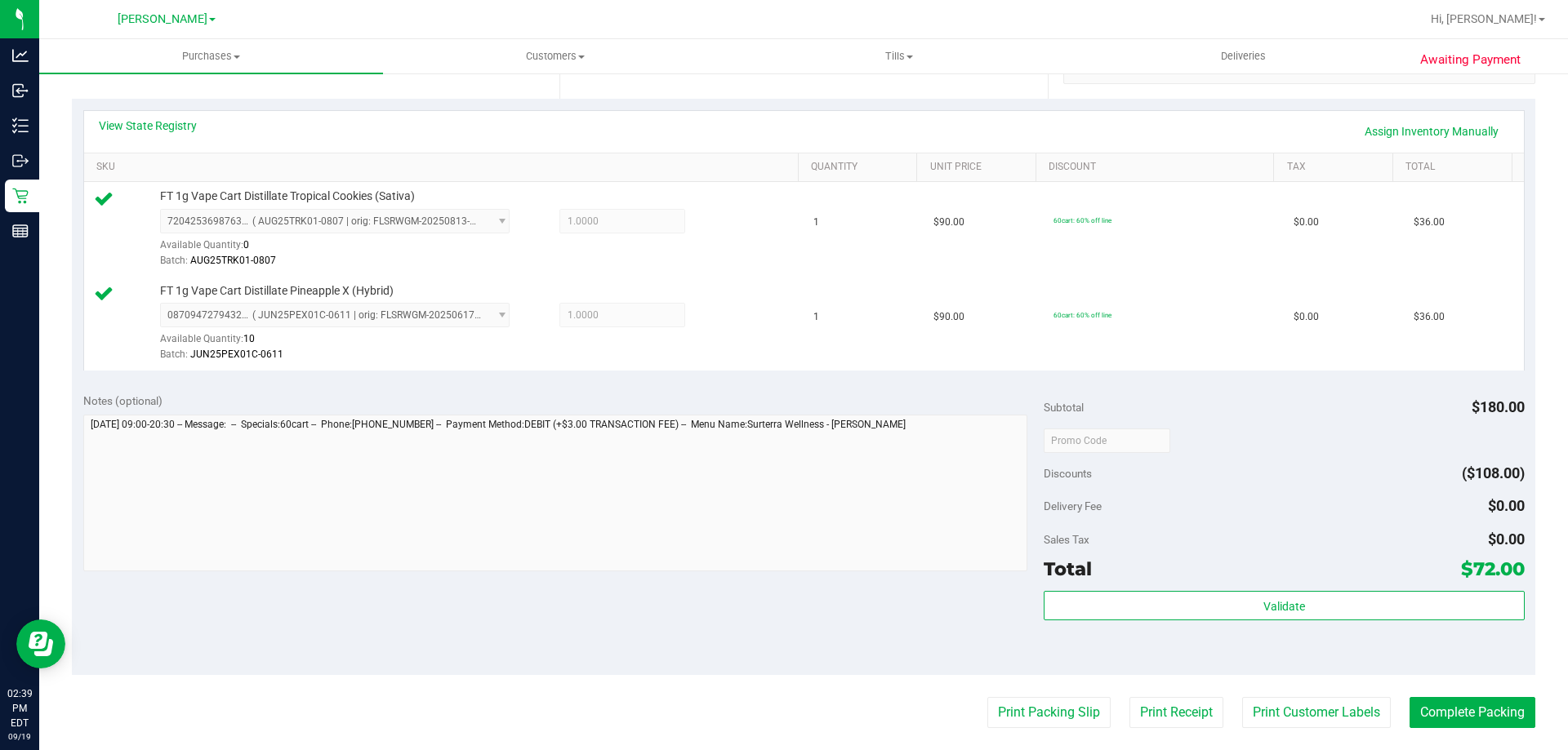
scroll to position [618, 0]
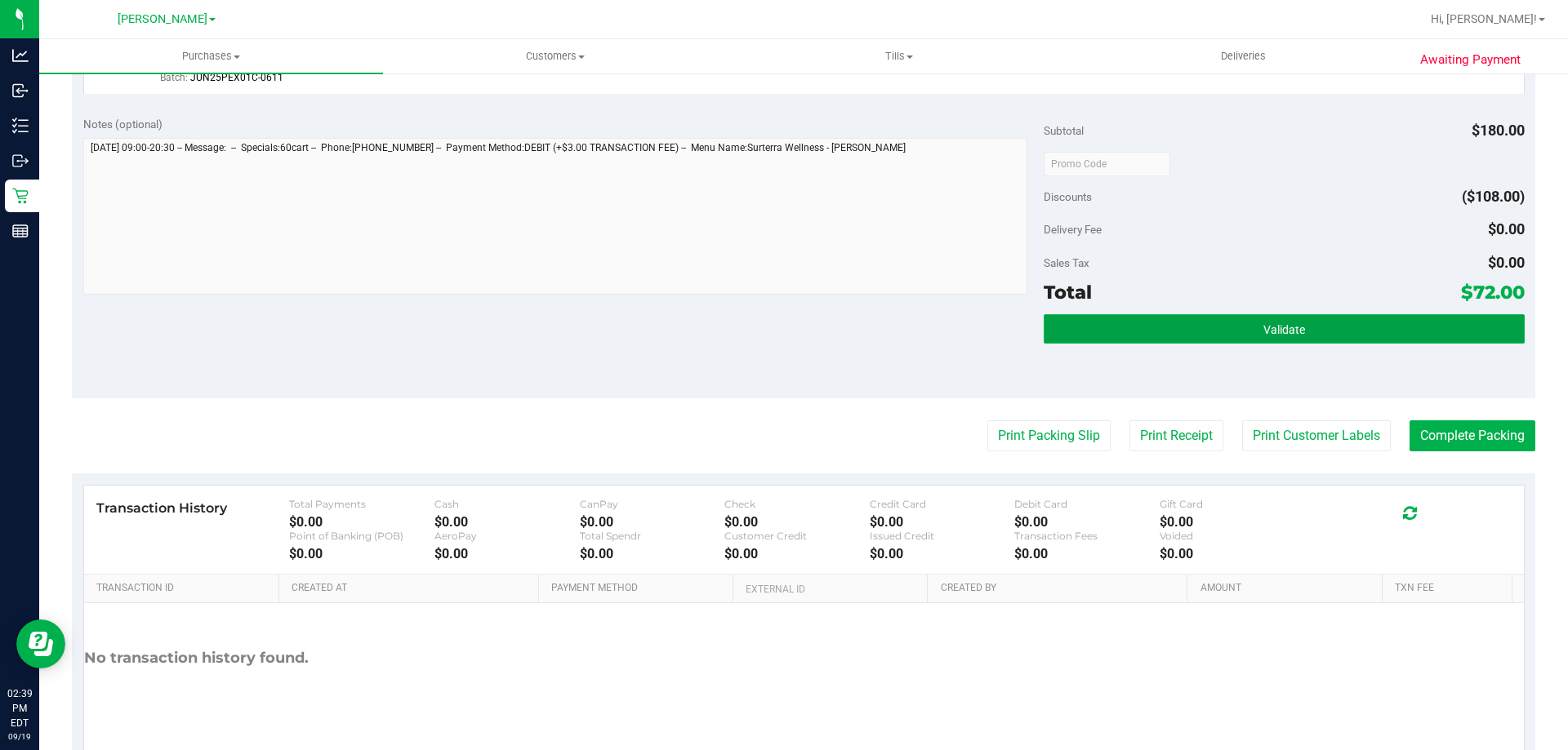
click at [1242, 329] on button "Validate" at bounding box center [1284, 329] width 480 height 29
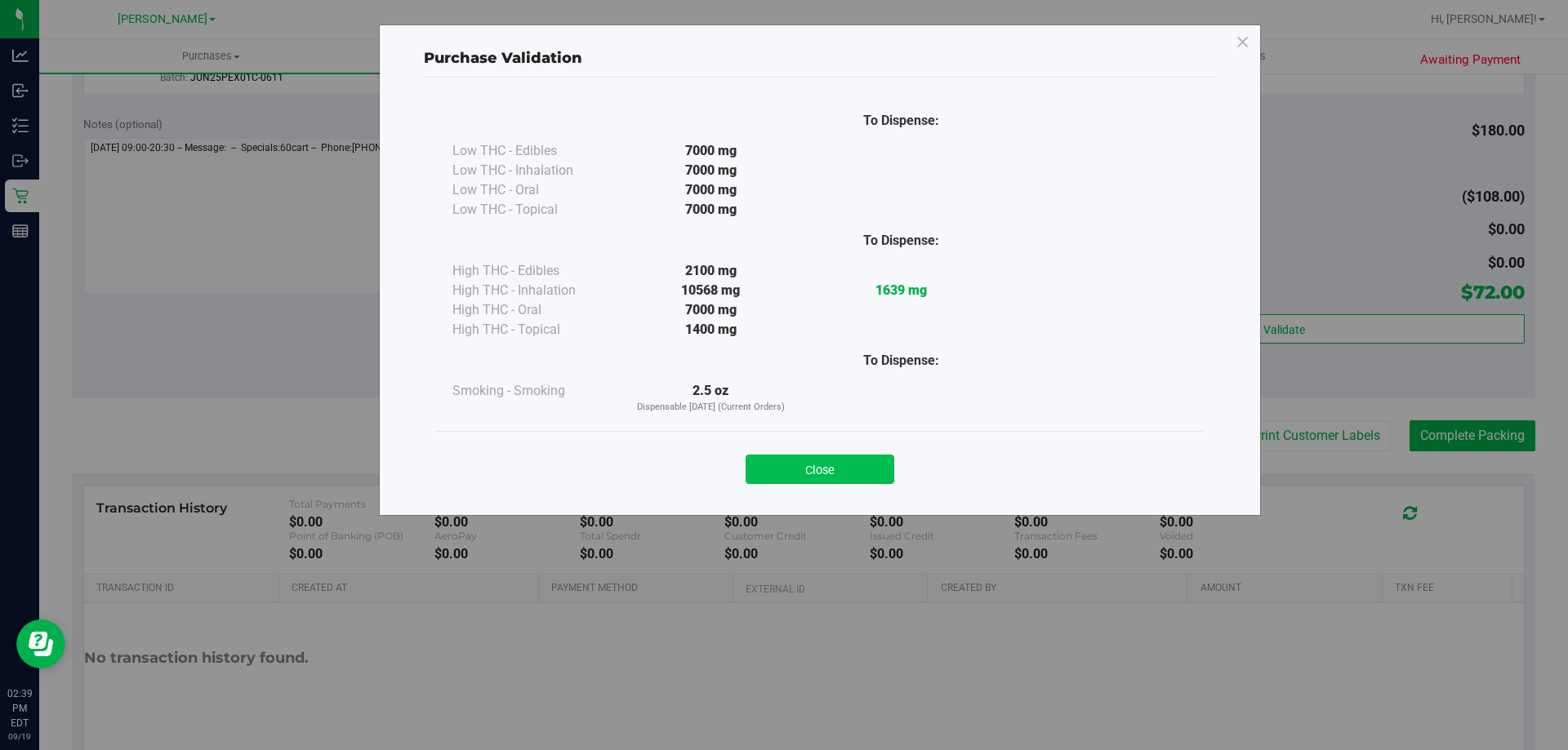
click at [812, 471] on button "Close" at bounding box center [819, 469] width 148 height 29
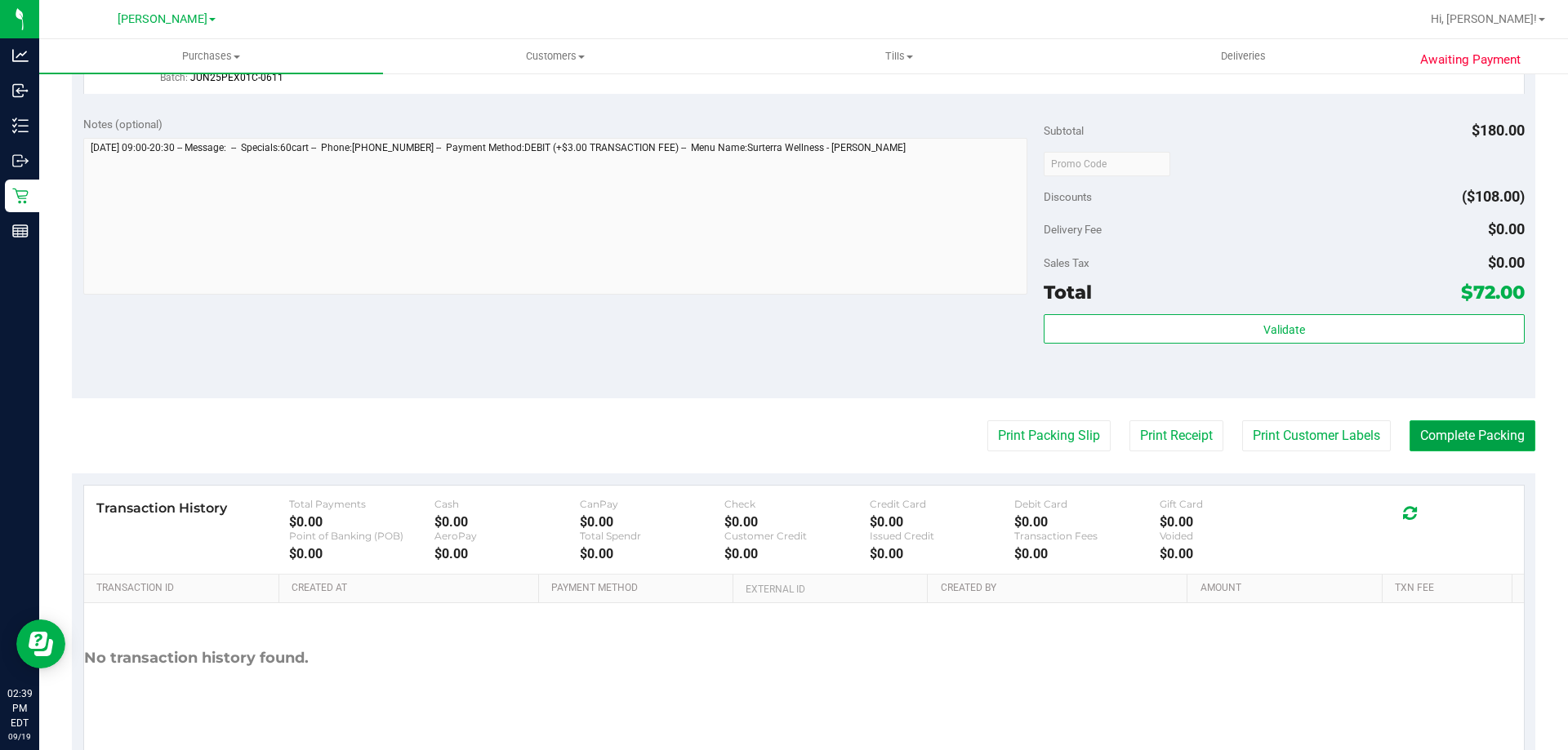
click at [1488, 438] on button "Complete Packing" at bounding box center [1473, 436] width 126 height 31
